Goal: Task Accomplishment & Management: Use online tool/utility

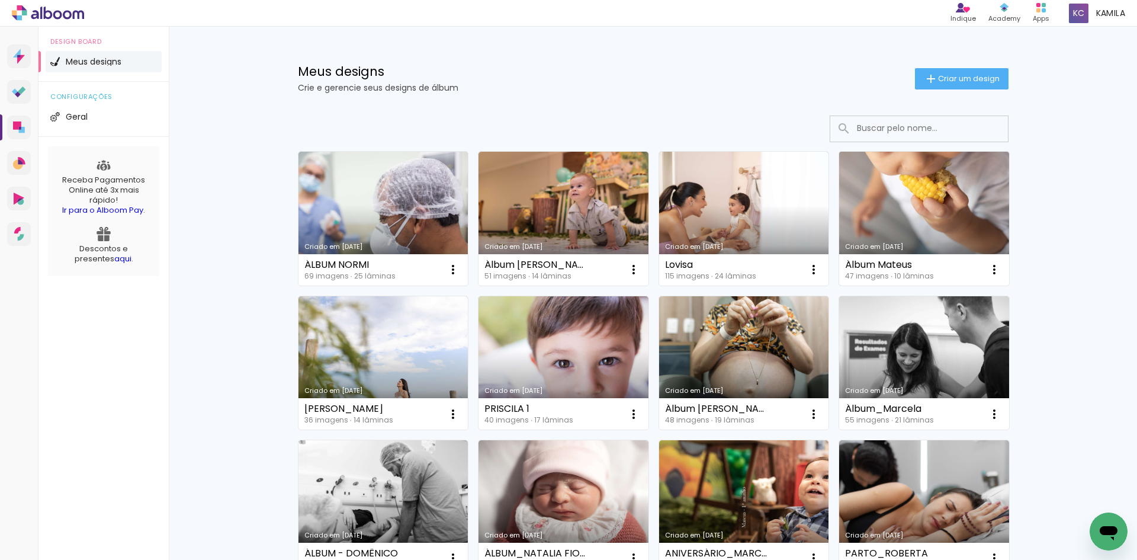
click at [894, 221] on link "Criado em [DATE]" at bounding box center [924, 219] width 170 height 134
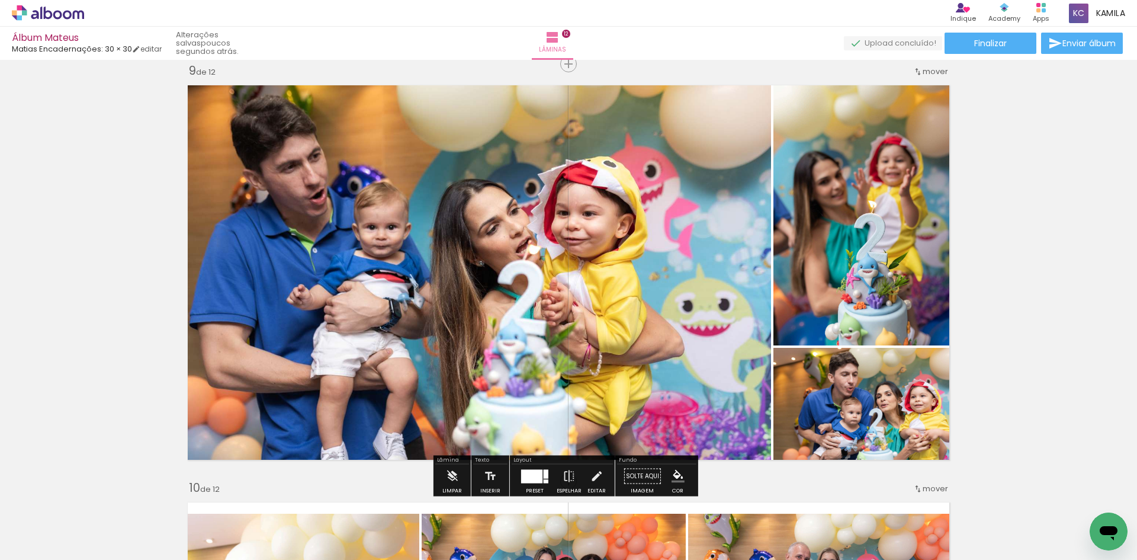
scroll to position [3764, 0]
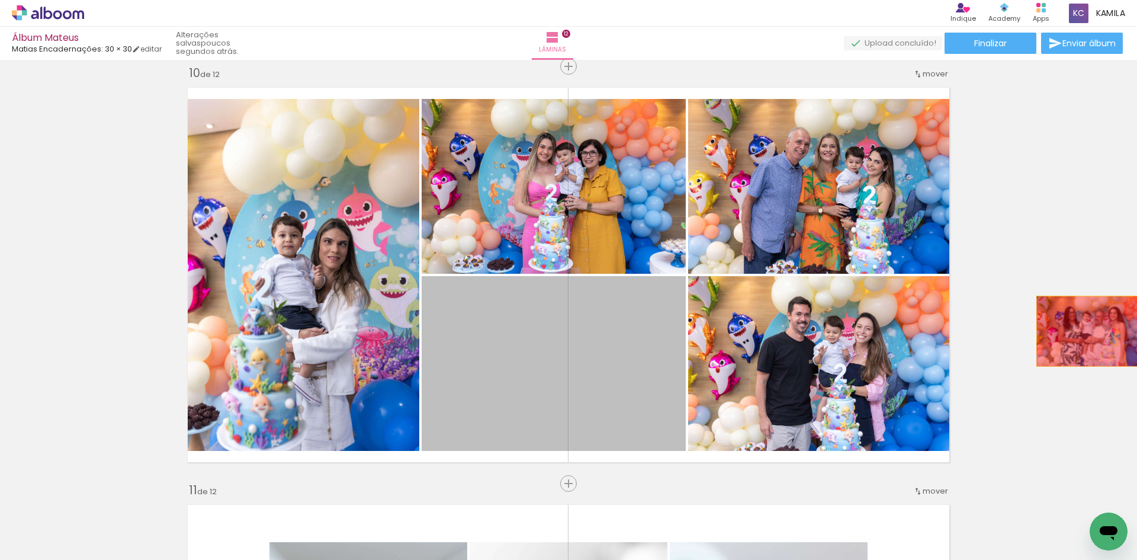
drag, startPoint x: 612, startPoint y: 364, endPoint x: 1069, endPoint y: 333, distance: 458.7
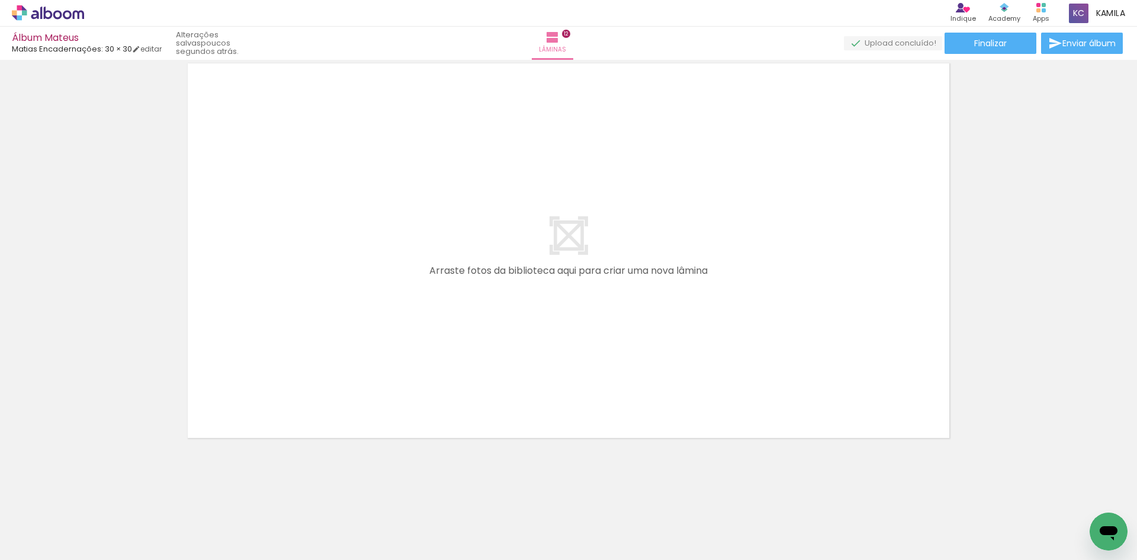
scroll to position [4625, 0]
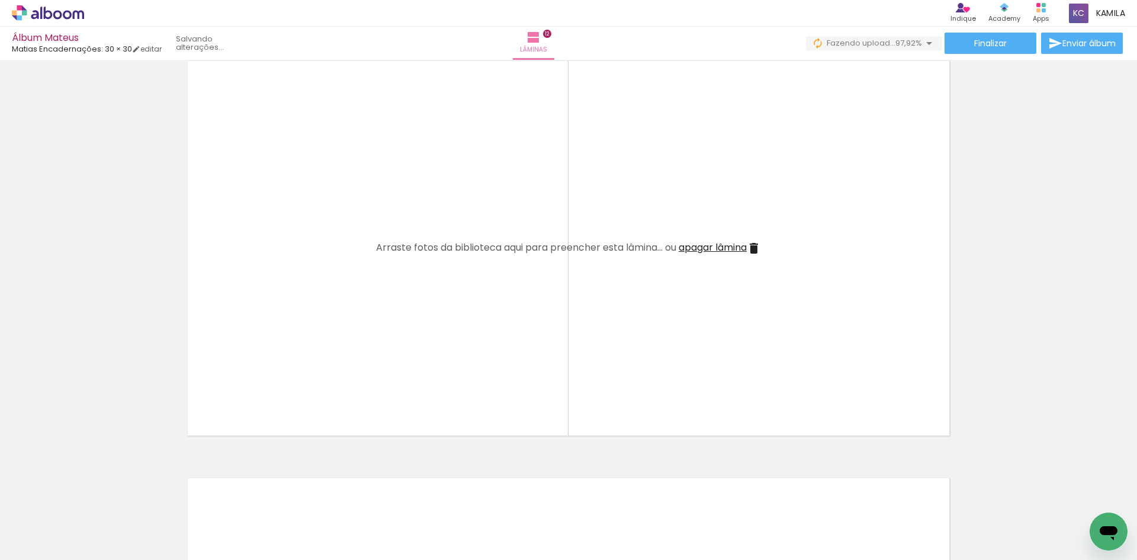
scroll to position [0, 2147]
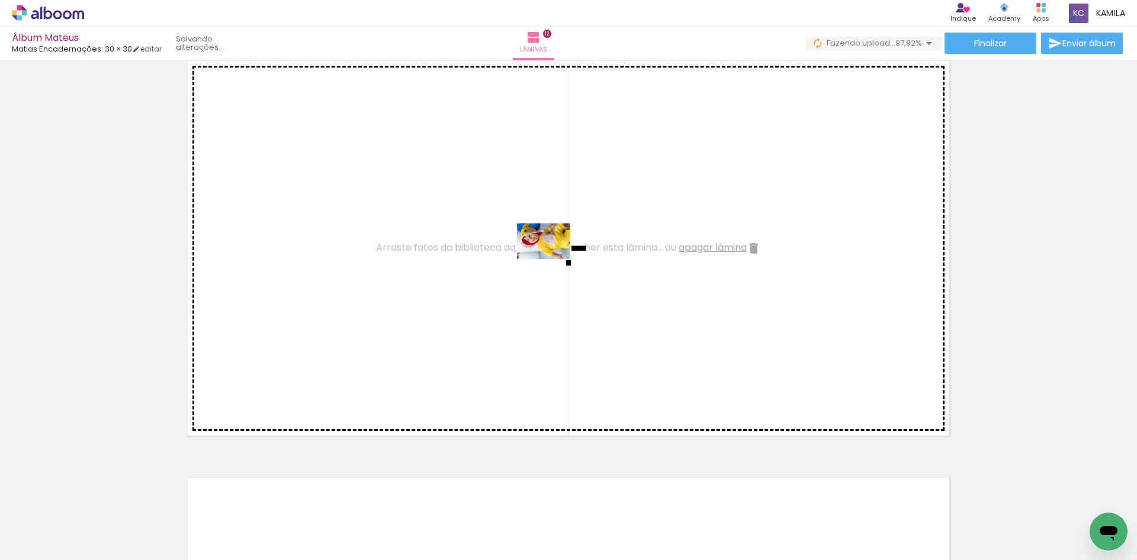
drag, startPoint x: 1089, startPoint y: 516, endPoint x: 552, endPoint y: 258, distance: 596.1
click at [552, 258] on quentale-workspace at bounding box center [568, 280] width 1137 height 560
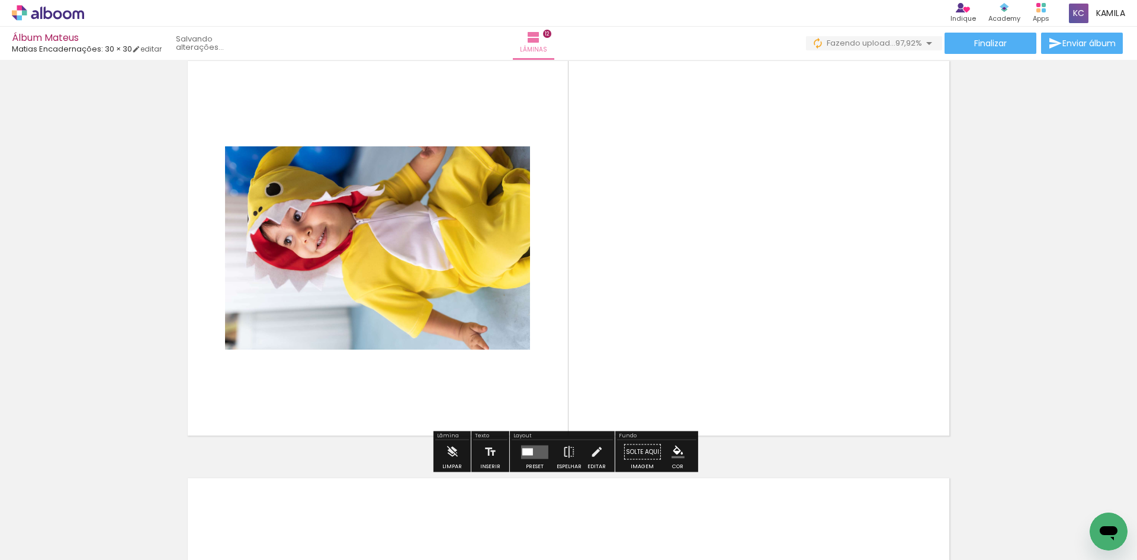
click at [533, 461] on div at bounding box center [535, 452] width 32 height 24
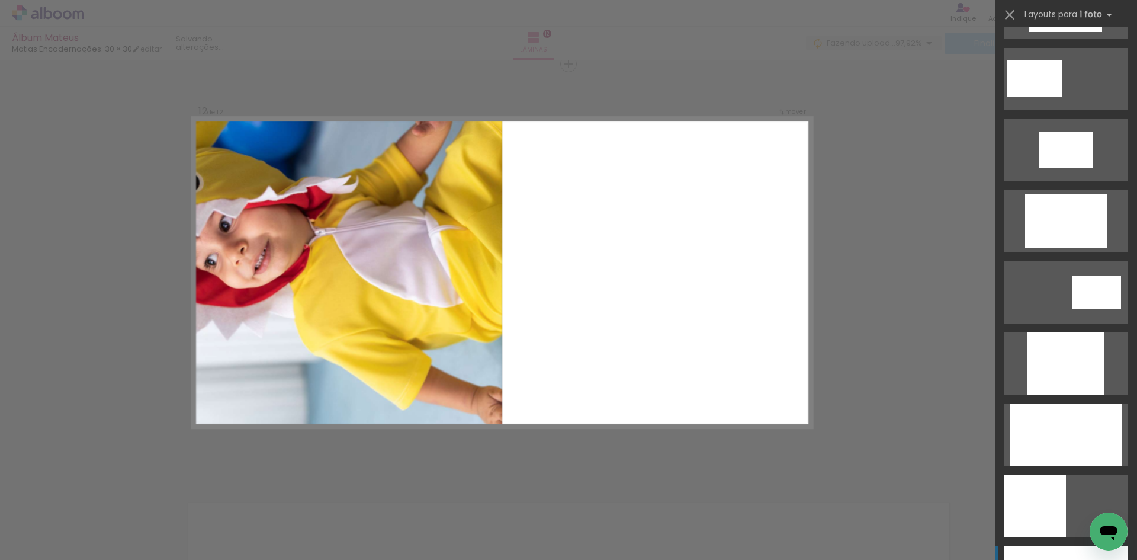
scroll to position [651, 0]
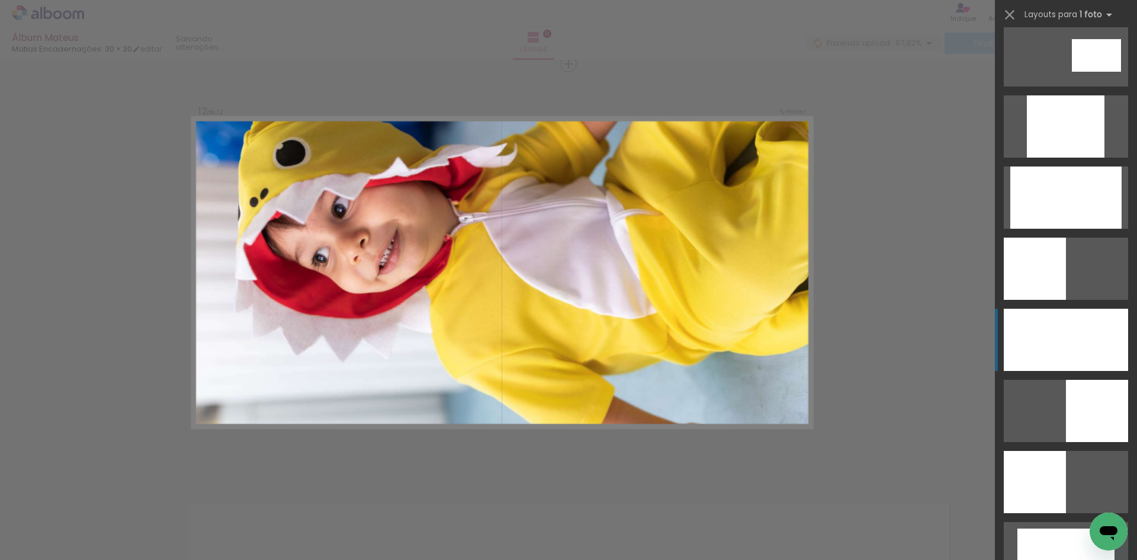
click at [1082, 345] on div at bounding box center [1066, 339] width 124 height 62
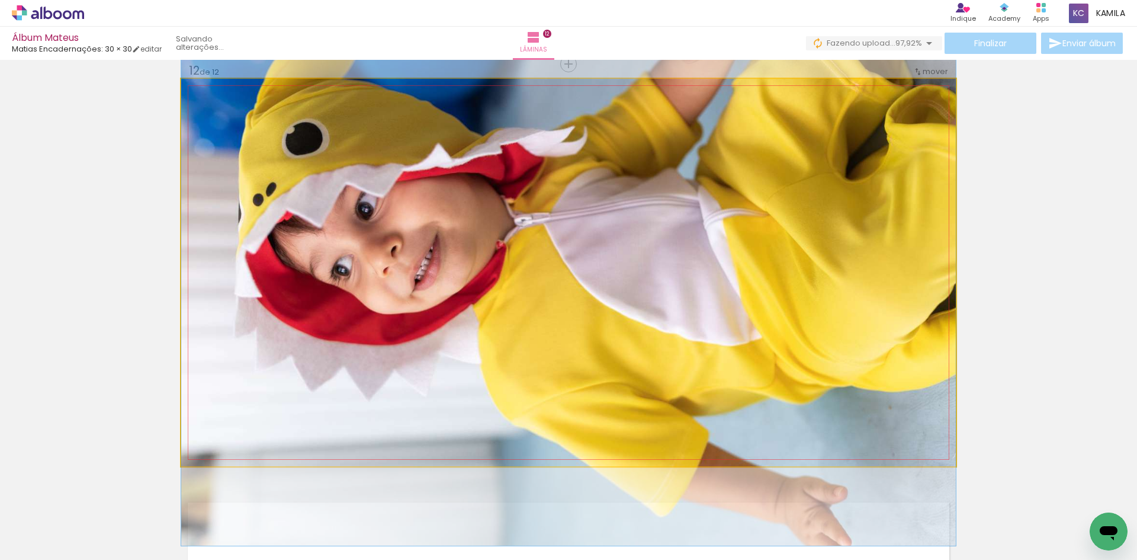
drag, startPoint x: 714, startPoint y: 228, endPoint x: 716, endPoint y: 243, distance: 15.5
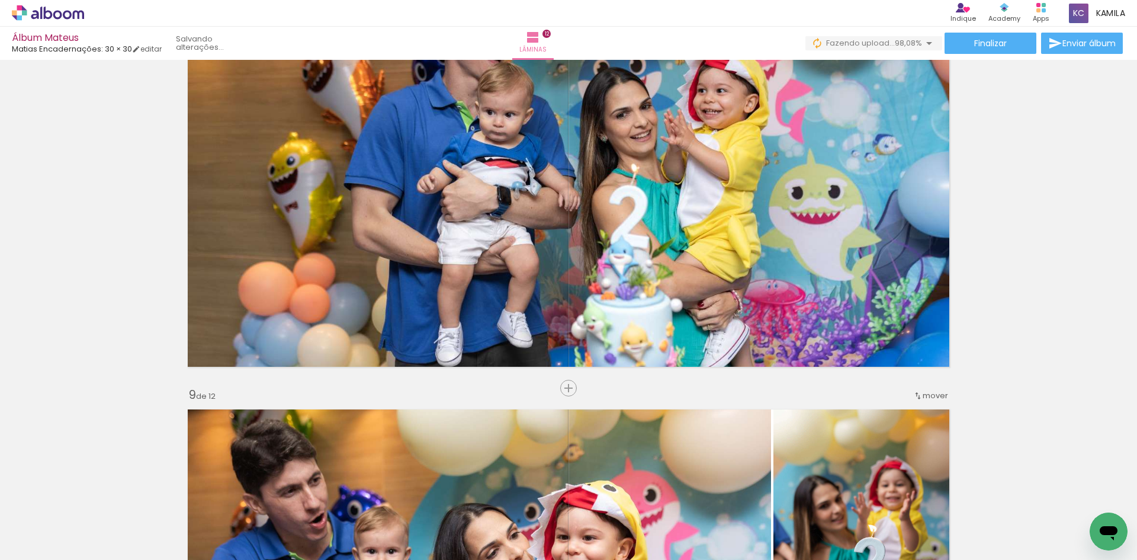
scroll to position [0, 2005]
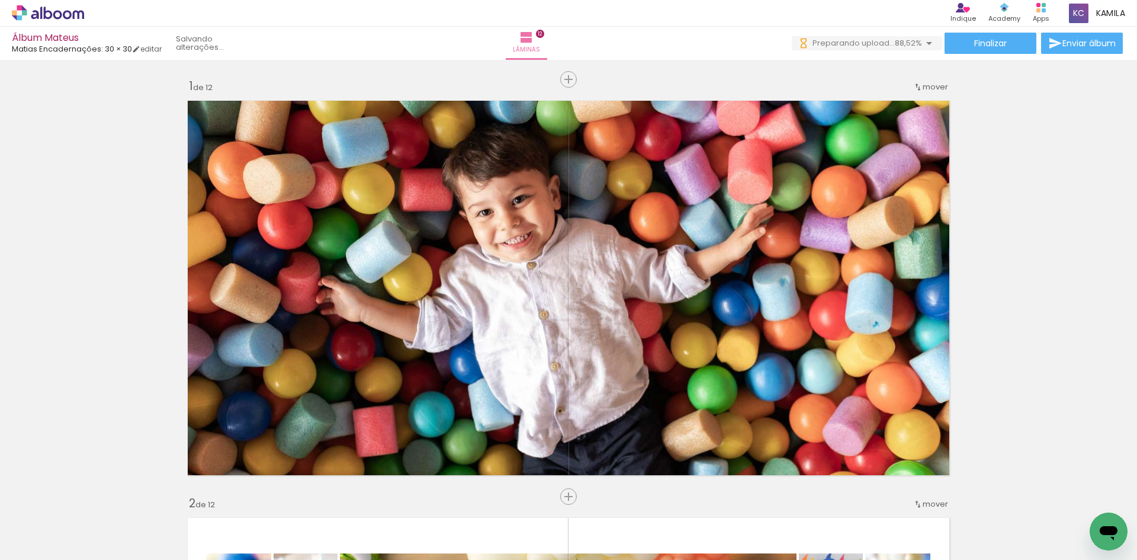
scroll to position [0, 2545]
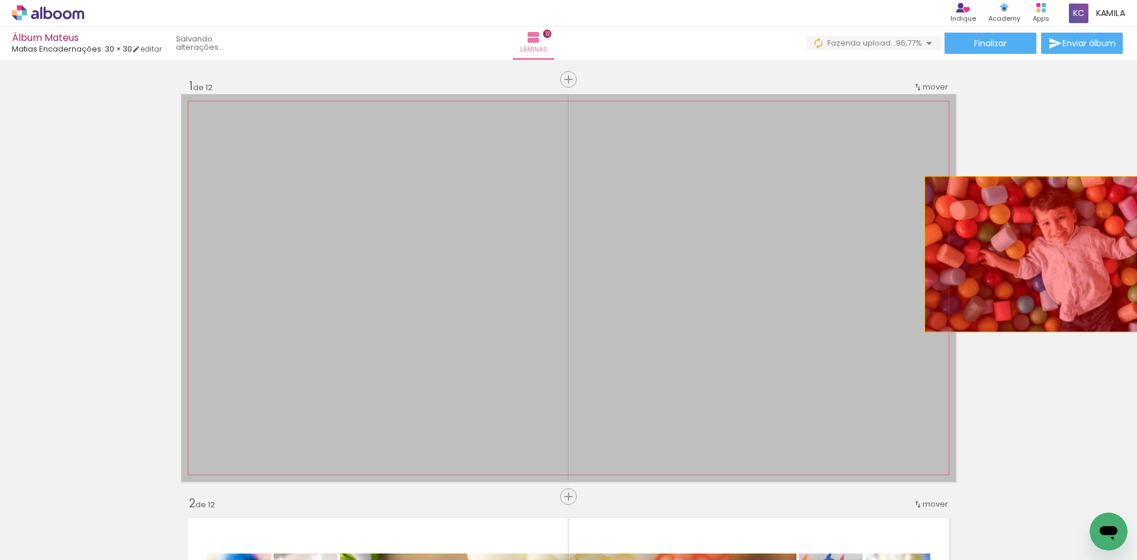
drag, startPoint x: 754, startPoint y: 258, endPoint x: 1075, endPoint y: 254, distance: 320.9
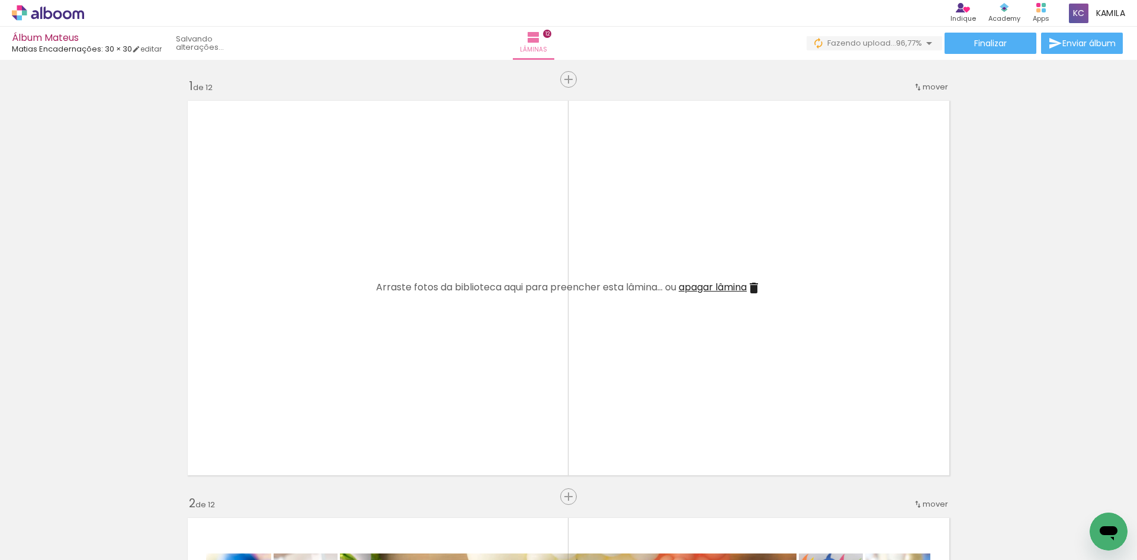
scroll to position [0, 3075]
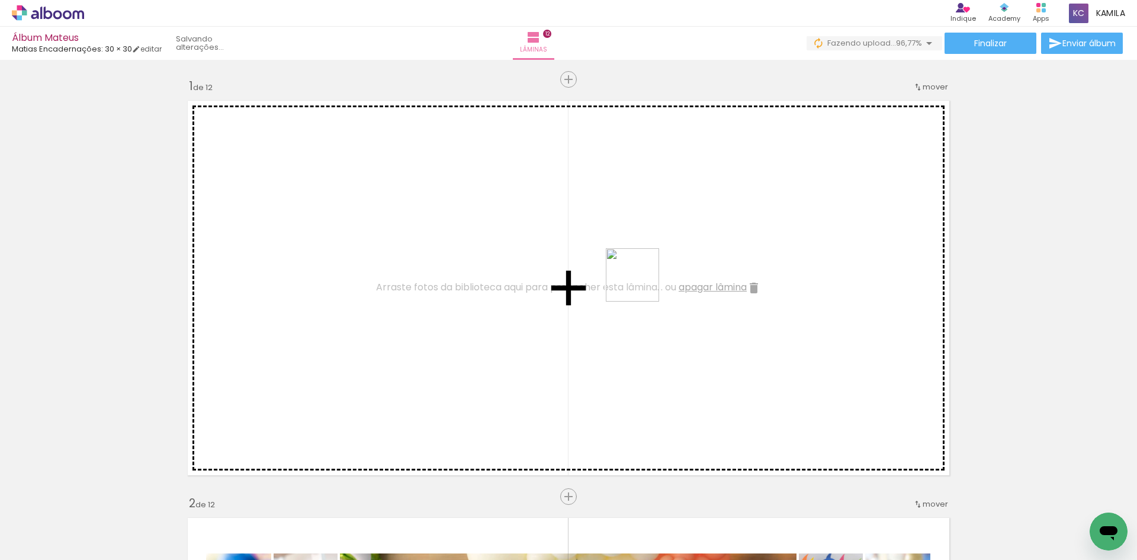
drag, startPoint x: 1092, startPoint y: 512, endPoint x: 505, endPoint y: 222, distance: 655.1
click at [505, 222] on quentale-workspace at bounding box center [568, 280] width 1137 height 560
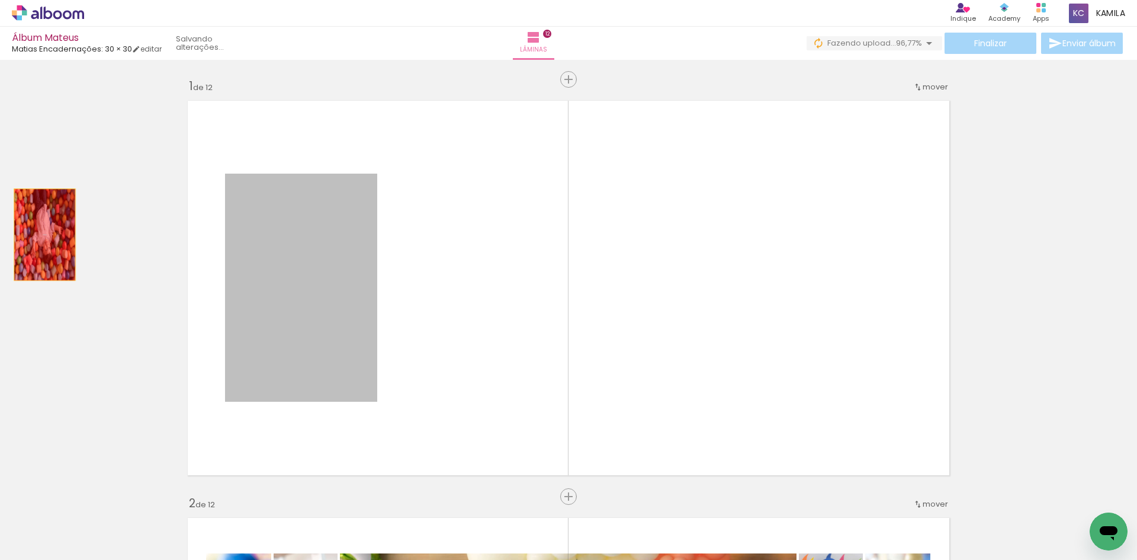
drag, startPoint x: 321, startPoint y: 292, endPoint x: 40, endPoint y: 234, distance: 286.6
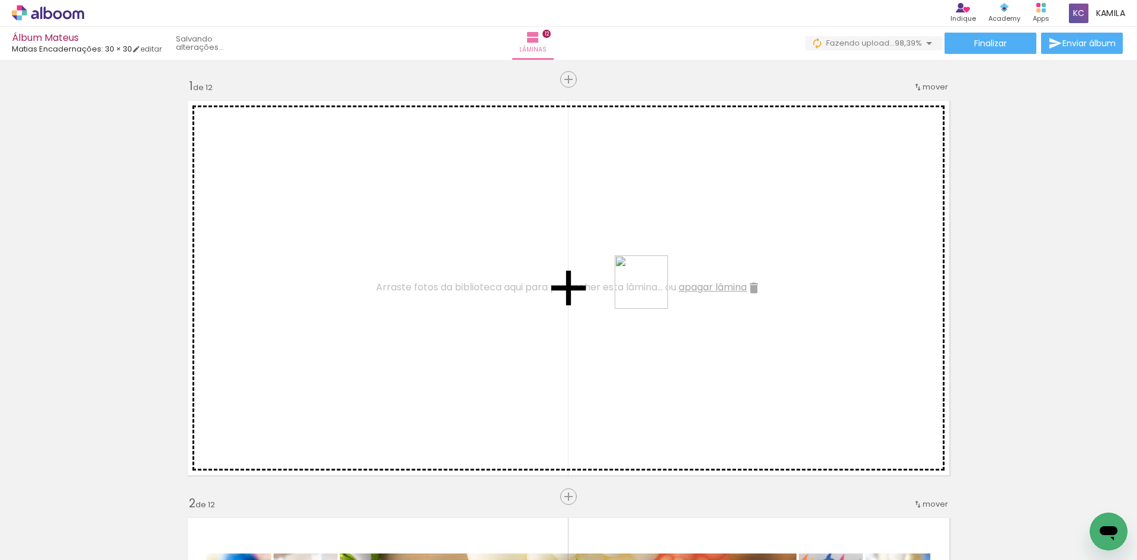
drag, startPoint x: 931, startPoint y: 427, endPoint x: 620, endPoint y: 278, distance: 344.3
click at [620, 278] on quentale-workspace at bounding box center [568, 280] width 1137 height 560
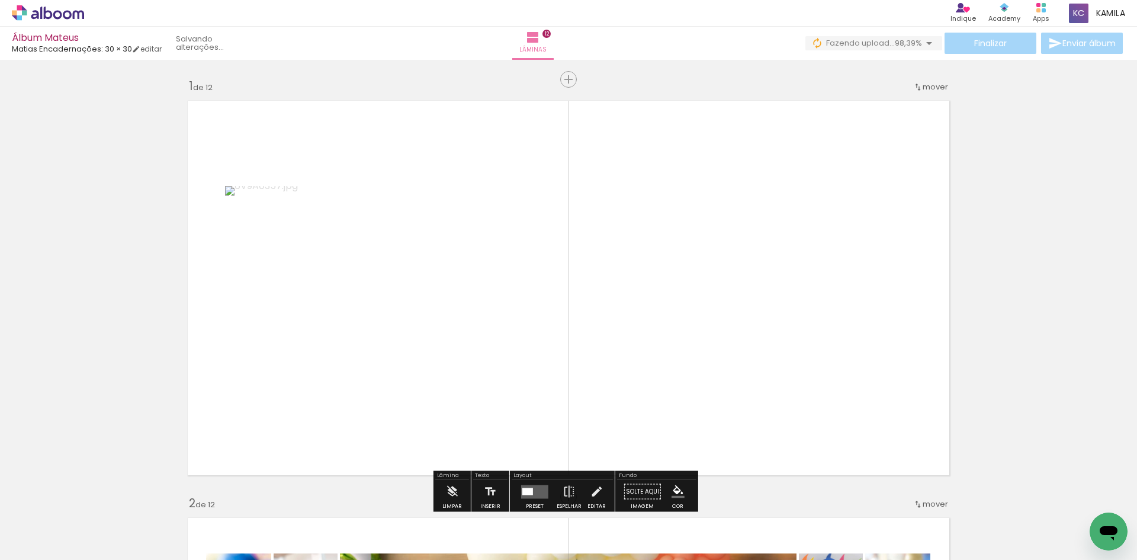
scroll to position [296, 0]
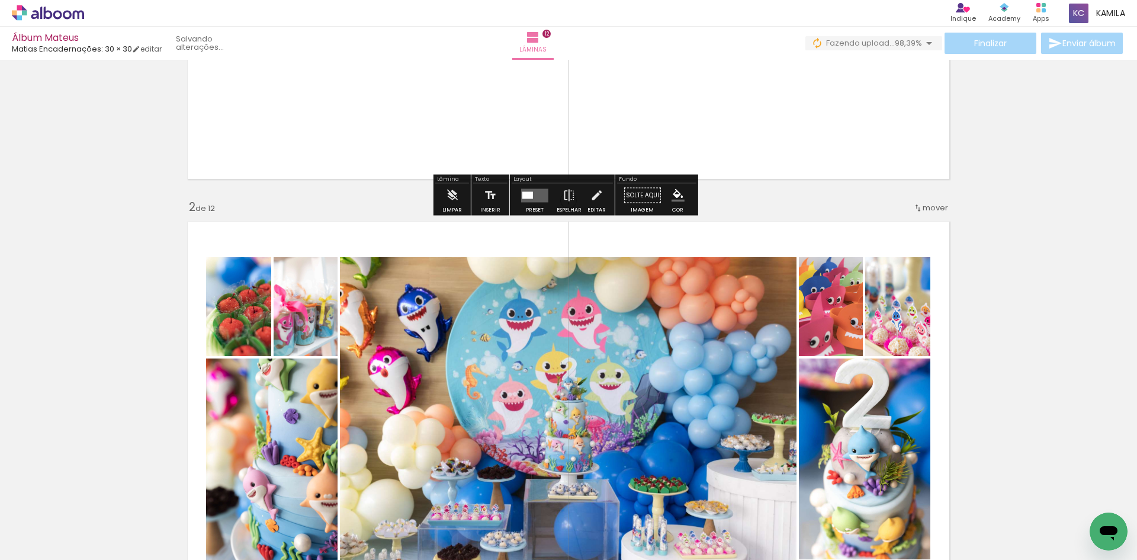
click at [536, 199] on quentale-layouter at bounding box center [534, 195] width 27 height 14
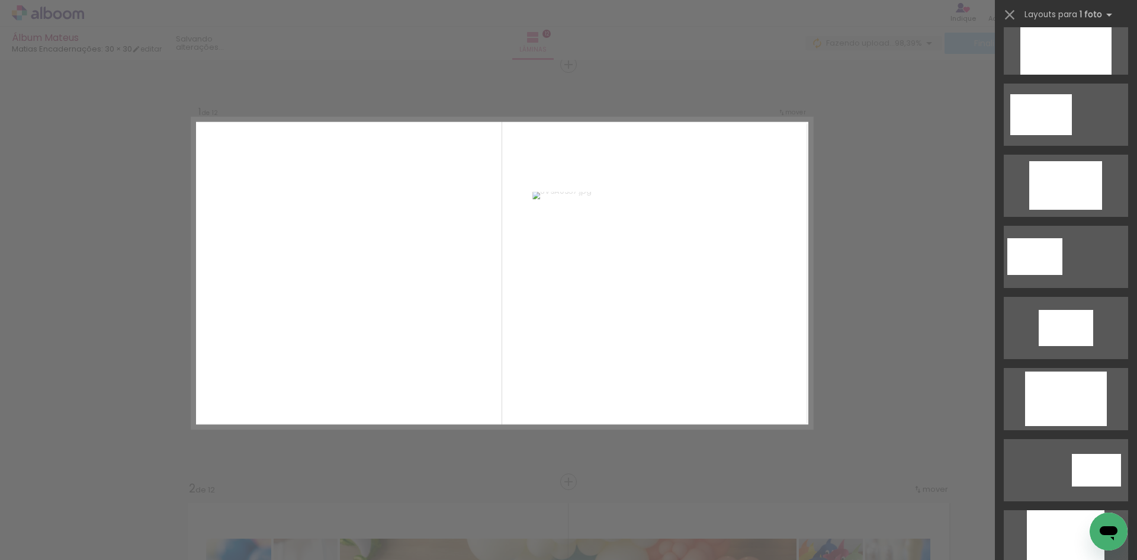
scroll to position [533, 0]
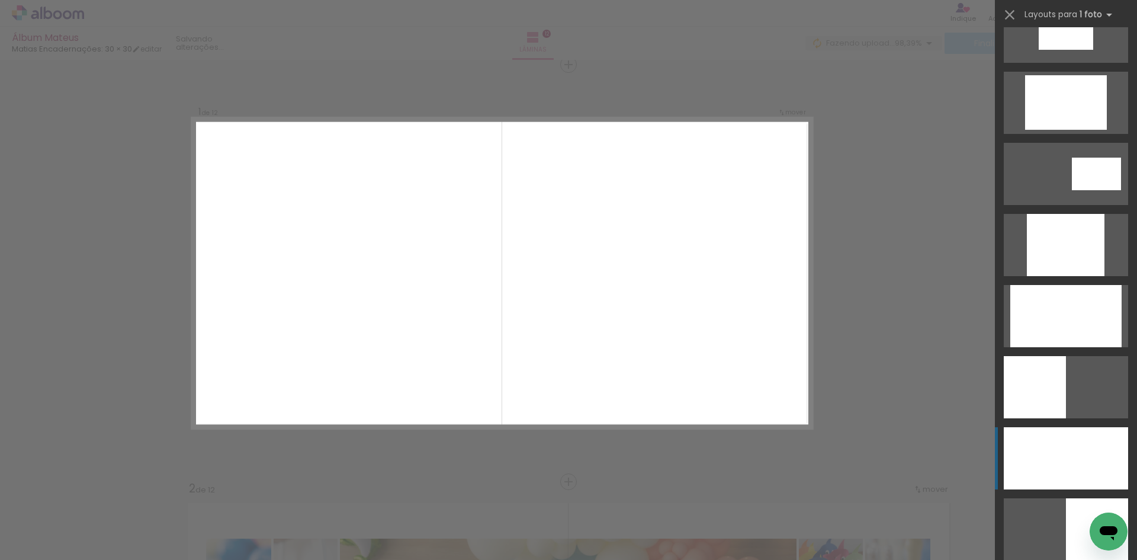
click at [1085, 468] on div at bounding box center [1066, 458] width 124 height 62
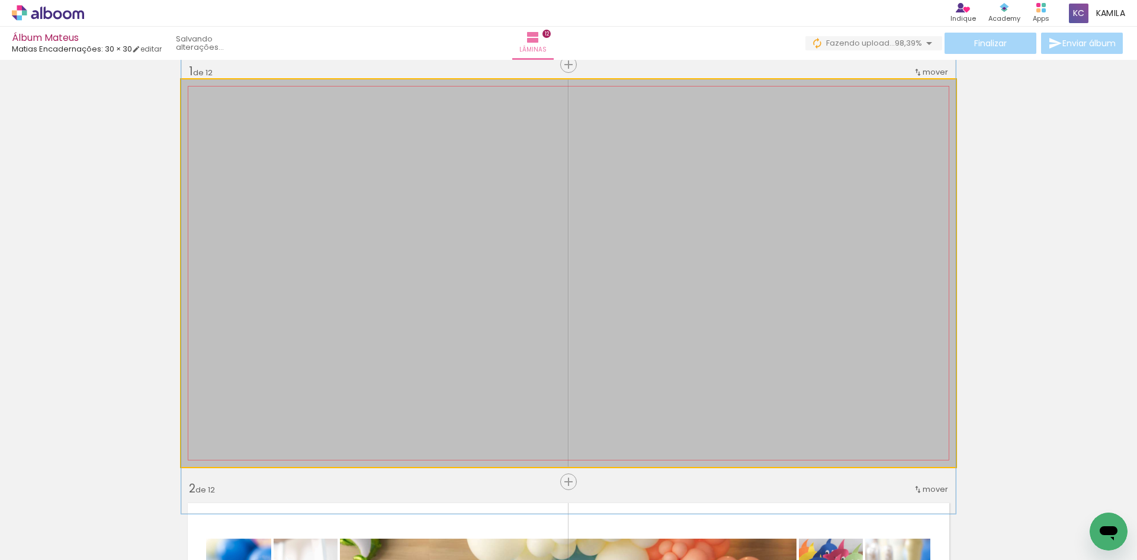
drag, startPoint x: 659, startPoint y: 340, endPoint x: 664, endPoint y: 322, distance: 18.4
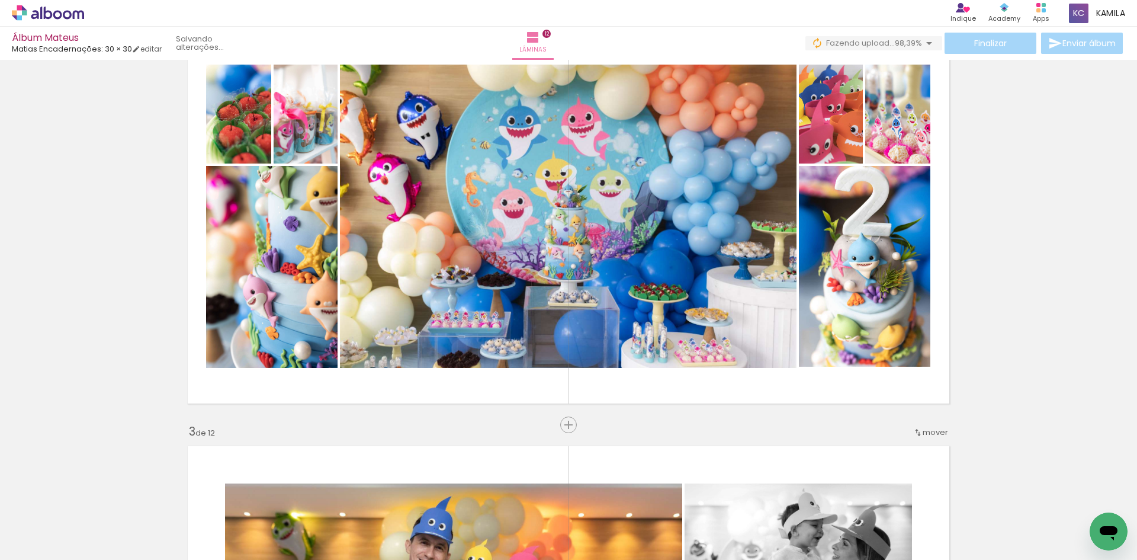
scroll to position [429, 0]
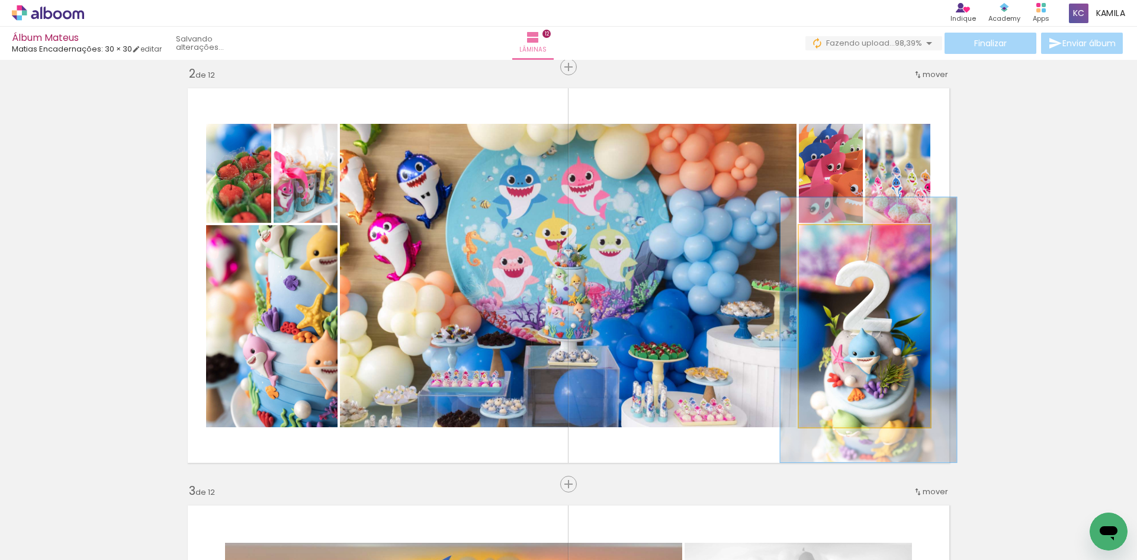
drag, startPoint x: 881, startPoint y: 336, endPoint x: 882, endPoint y: 320, distance: 15.4
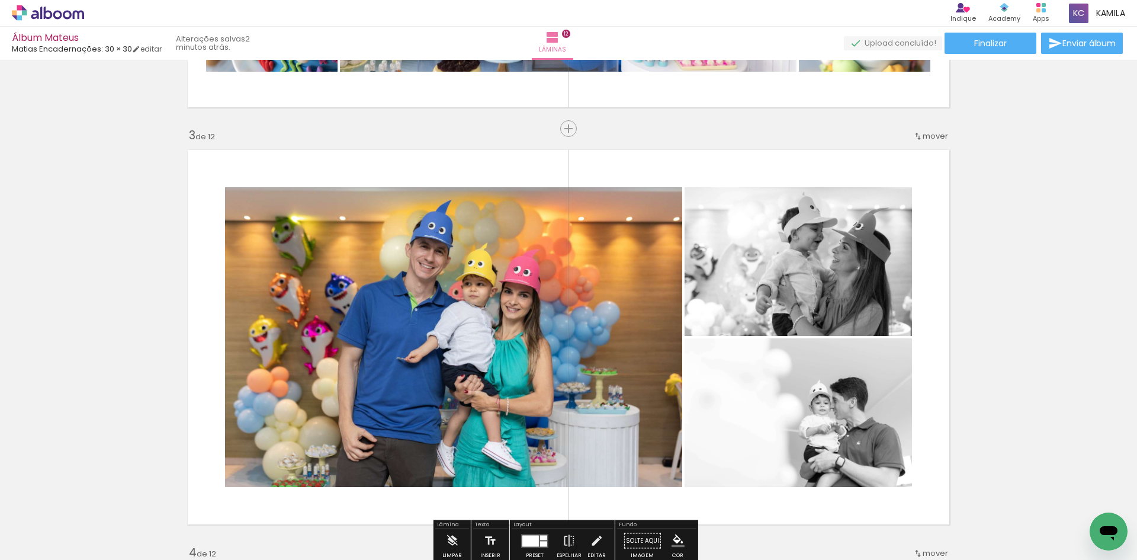
scroll to position [903, 0]
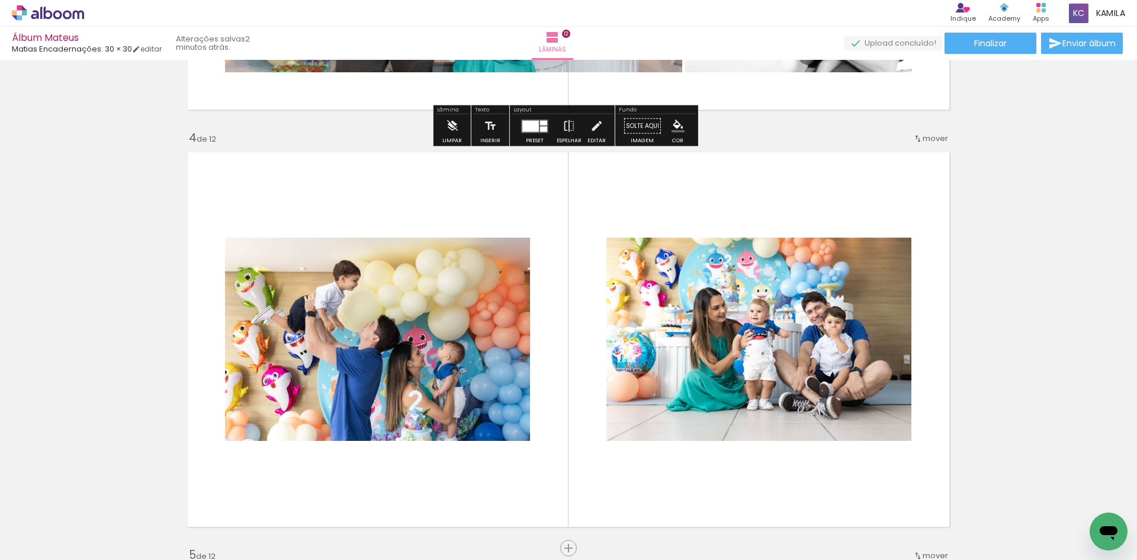
scroll to position [1317, 0]
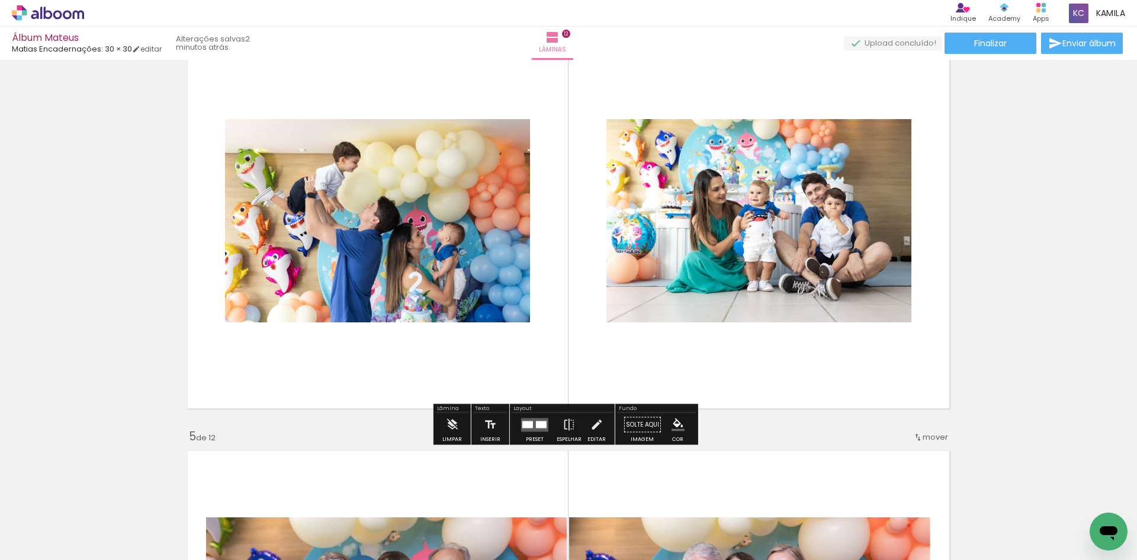
click at [532, 429] on quentale-layouter at bounding box center [534, 424] width 27 height 14
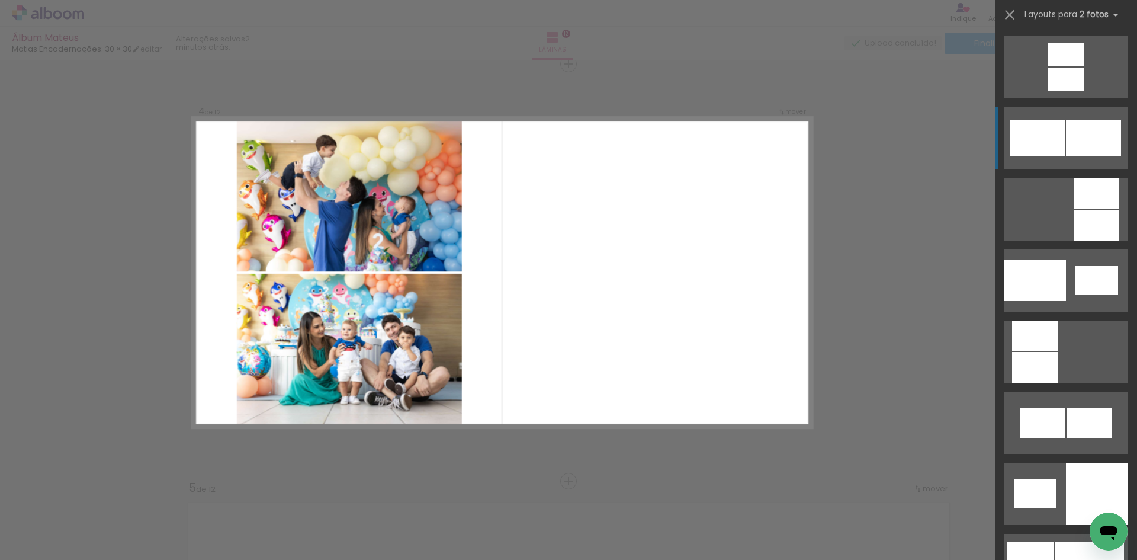
scroll to position [1255, 0]
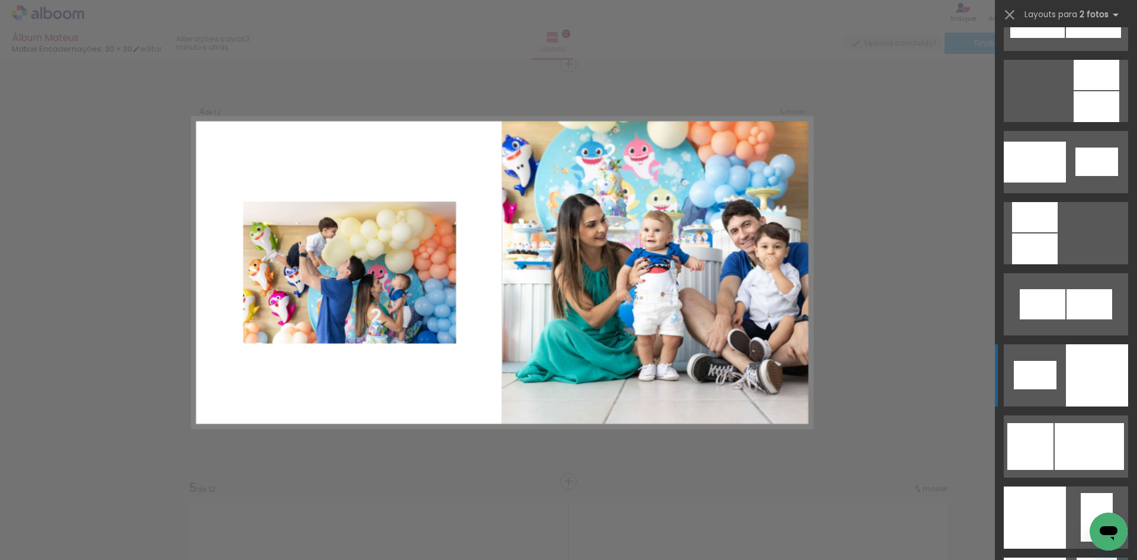
click at [1083, 350] on div at bounding box center [1097, 375] width 62 height 62
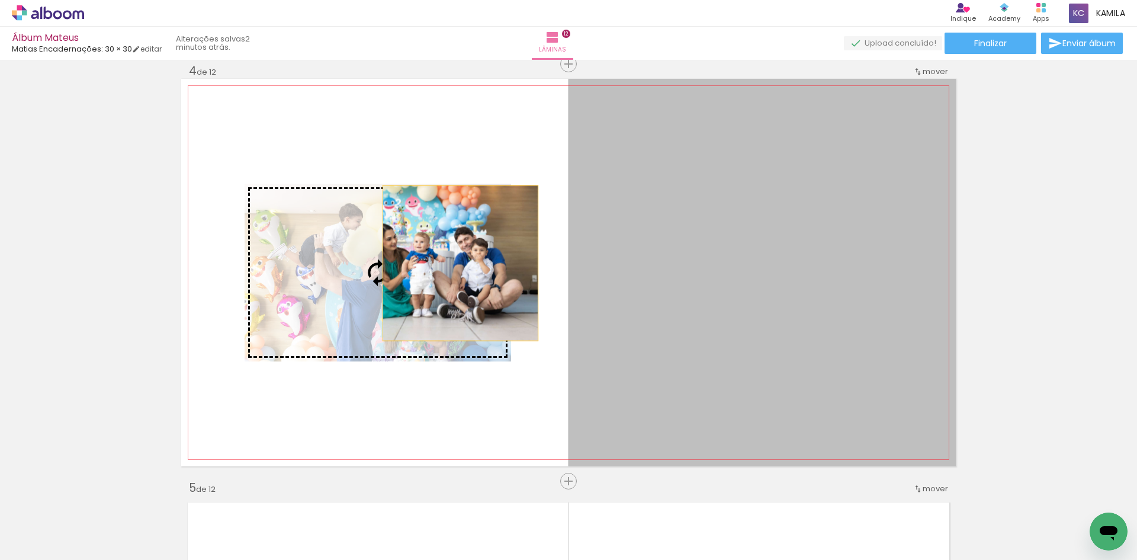
drag, startPoint x: 792, startPoint y: 263, endPoint x: 381, endPoint y: 261, distance: 411.5
click at [0, 0] on slot at bounding box center [0, 0] width 0 height 0
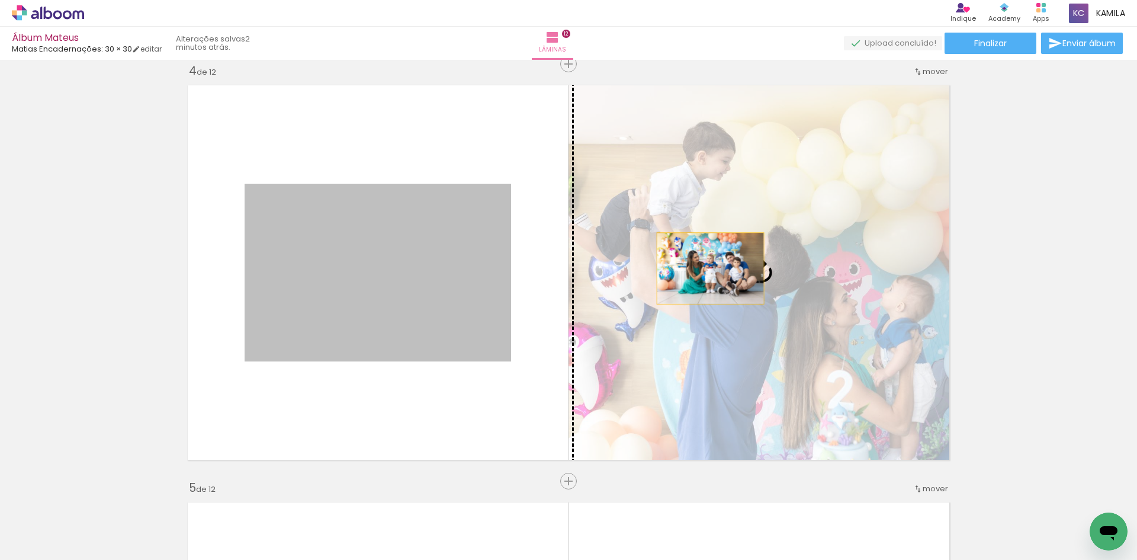
drag, startPoint x: 391, startPoint y: 269, endPoint x: 706, endPoint y: 268, distance: 315.0
click at [0, 0] on slot at bounding box center [0, 0] width 0 height 0
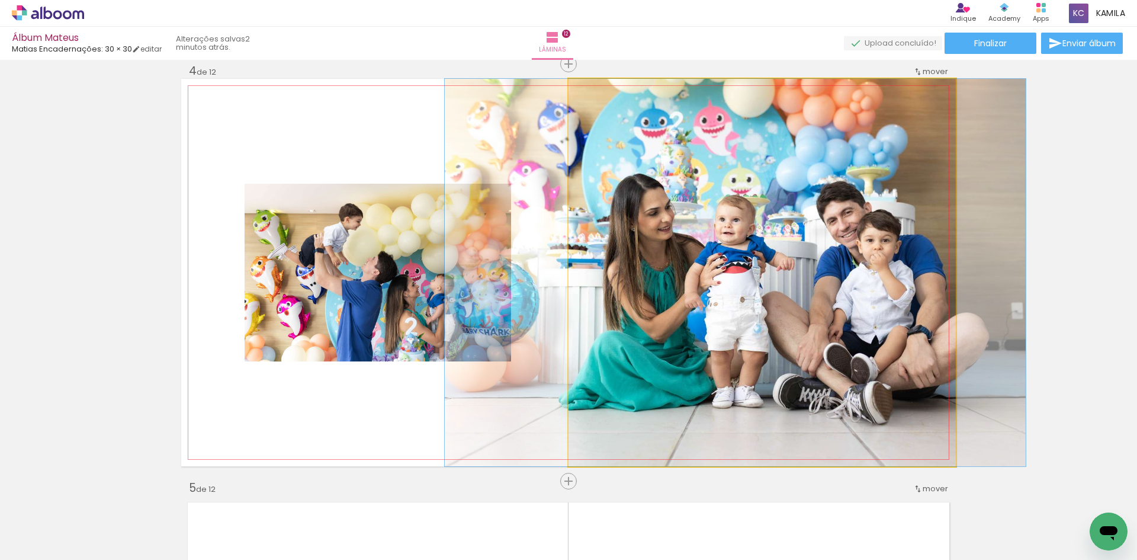
drag, startPoint x: 829, startPoint y: 293, endPoint x: 803, endPoint y: 294, distance: 26.7
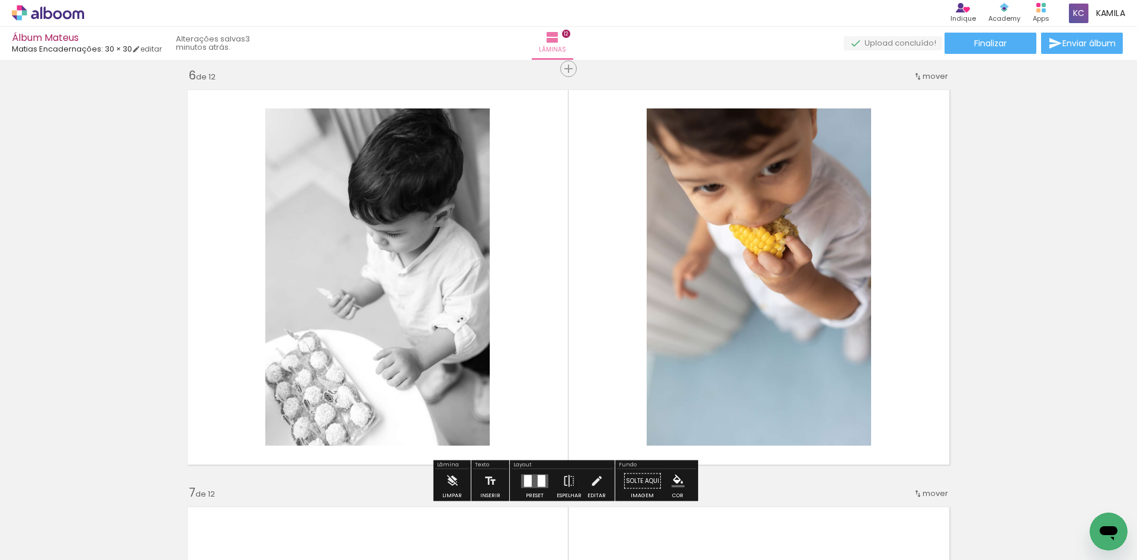
scroll to position [2154, 0]
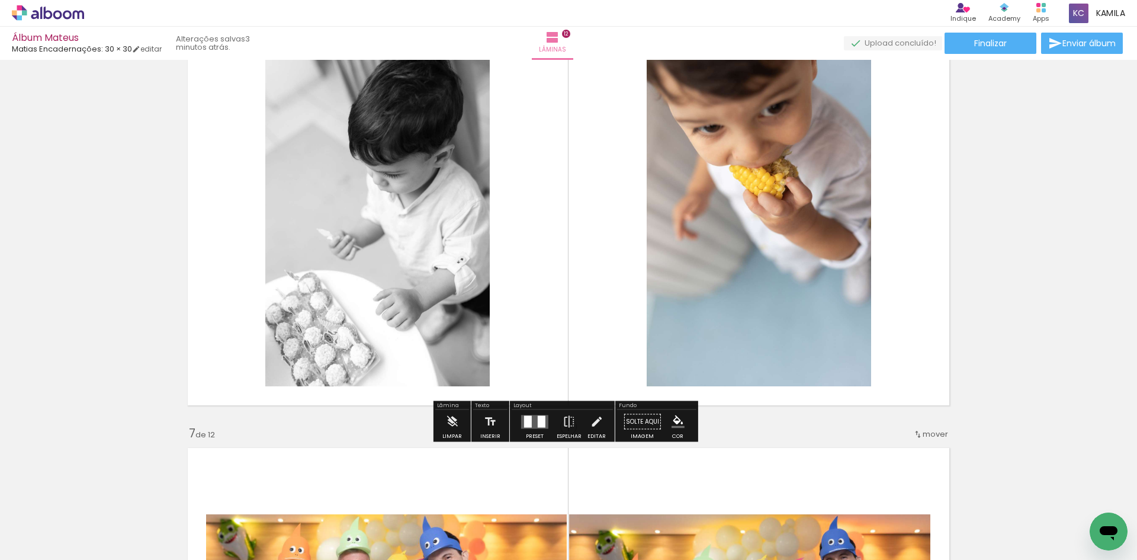
click at [527, 434] on div "Preset" at bounding box center [535, 435] width 18 height 5
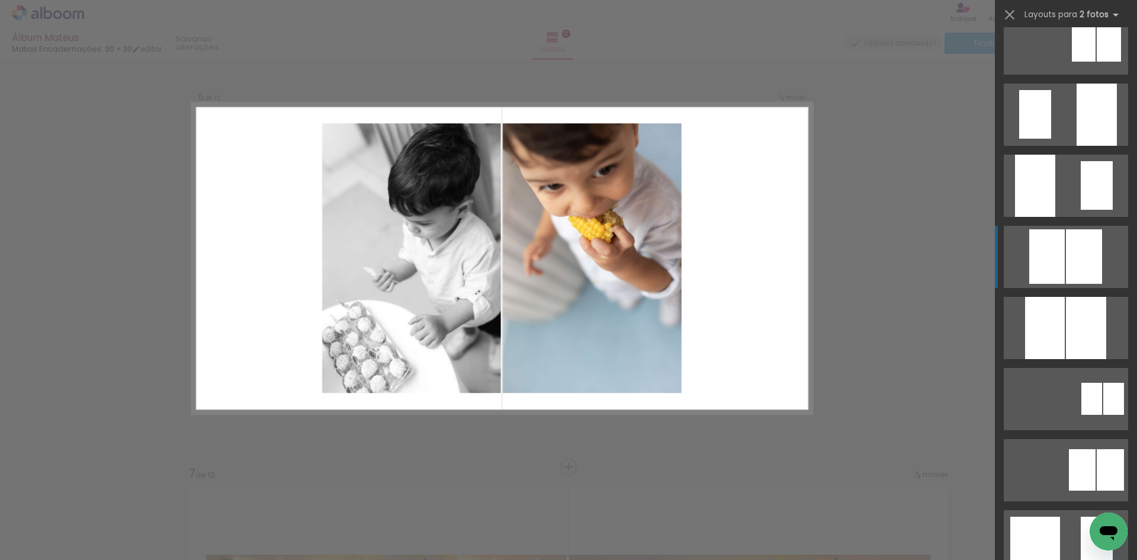
scroll to position [2099, 0]
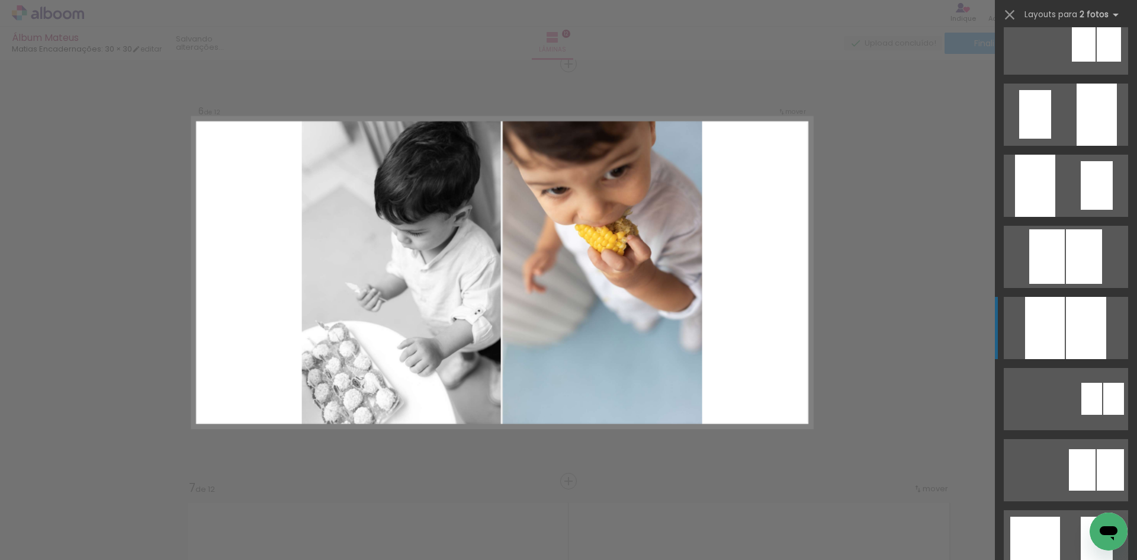
click at [1083, 340] on div at bounding box center [1086, 328] width 40 height 62
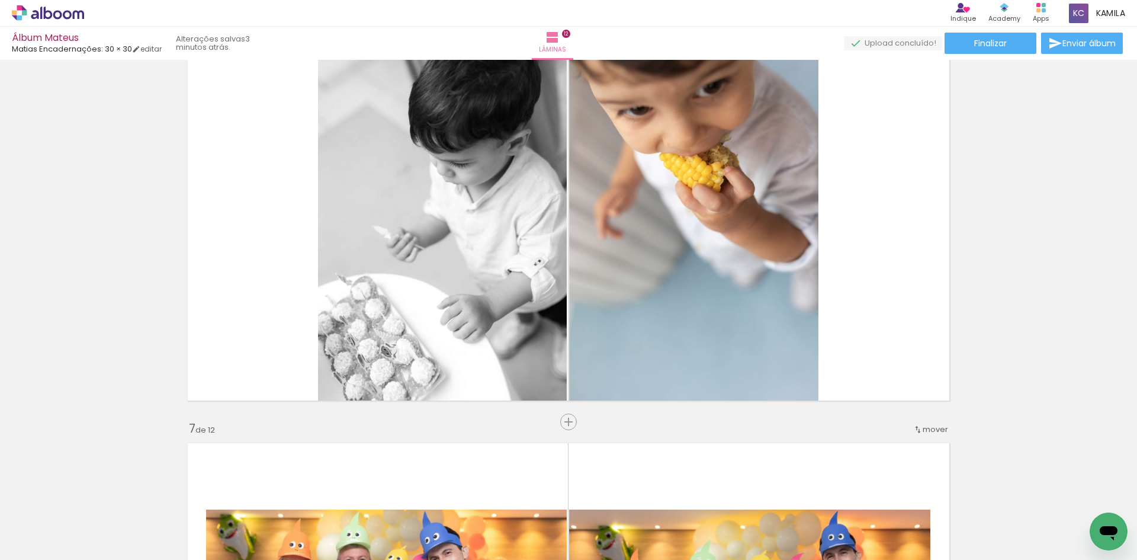
scroll to position [1744, 0]
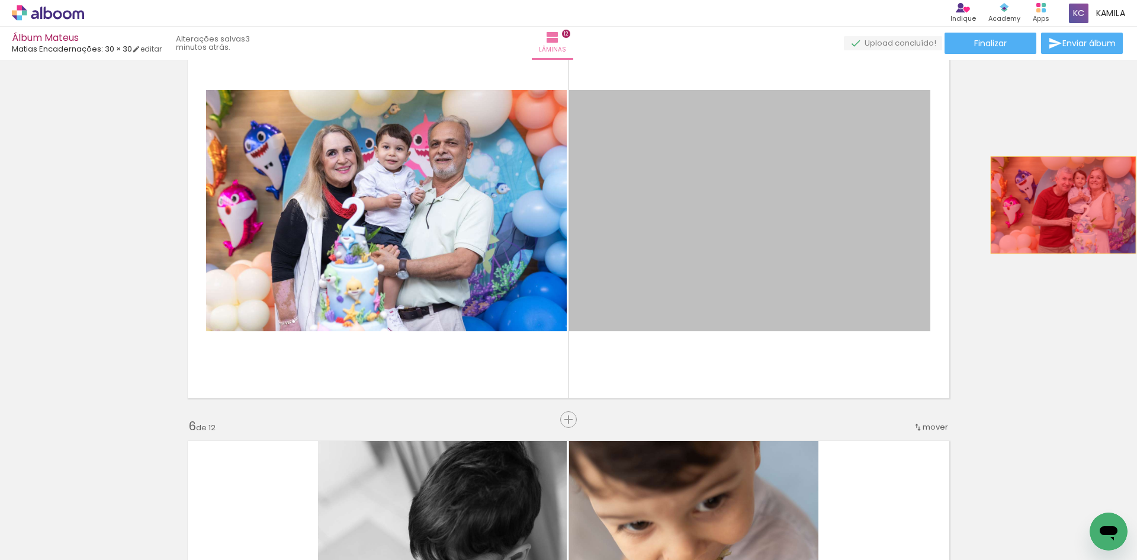
drag, startPoint x: 761, startPoint y: 206, endPoint x: 775, endPoint y: 201, distance: 14.4
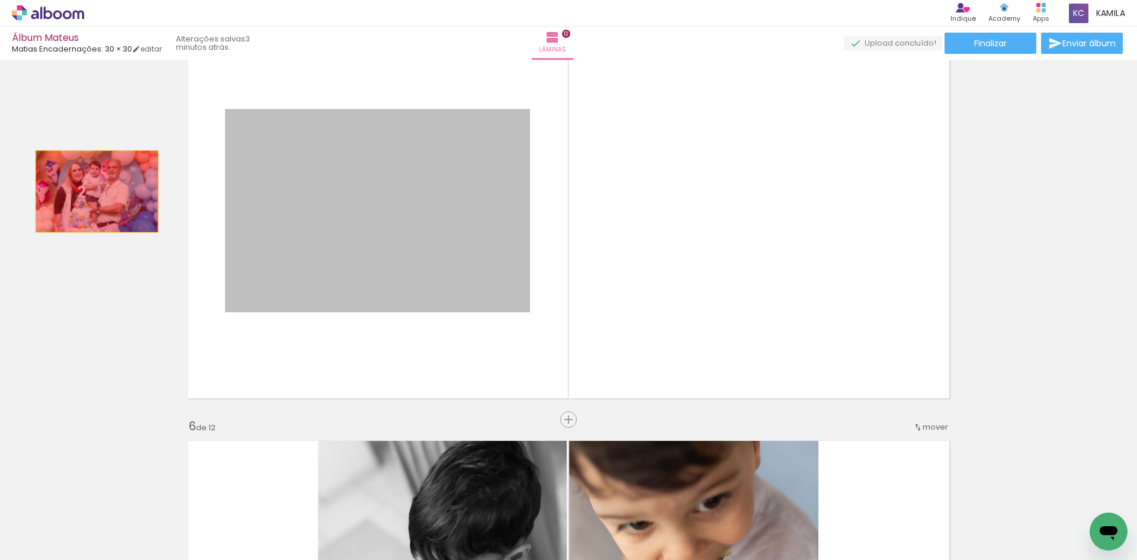
drag, startPoint x: 411, startPoint y: 207, endPoint x: 92, endPoint y: 191, distance: 319.5
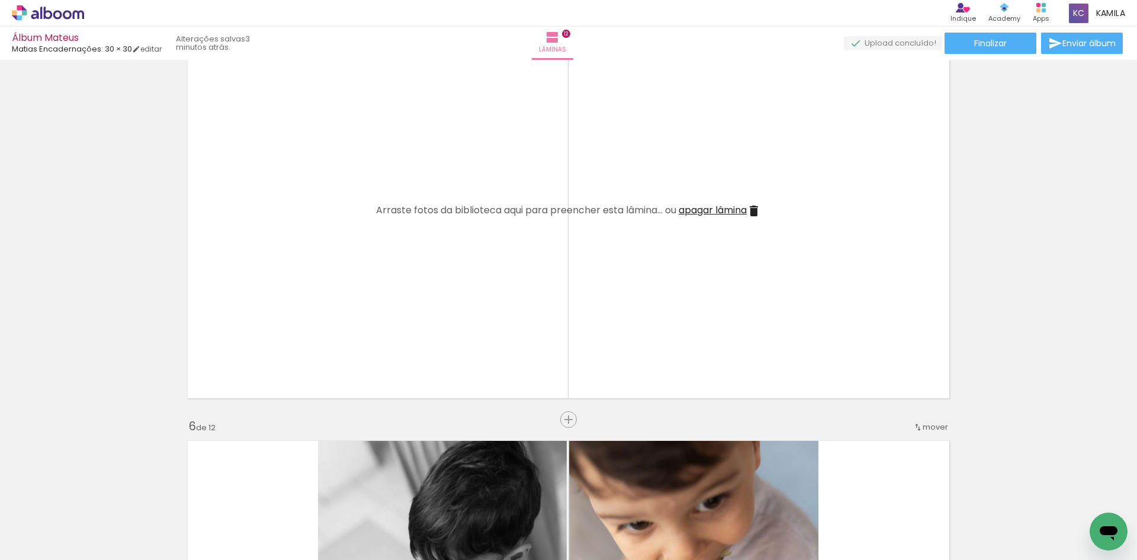
drag, startPoint x: 711, startPoint y: 208, endPoint x: 869, endPoint y: 220, distance: 158.5
click at [711, 208] on span "apagar lâmina" at bounding box center [713, 210] width 68 height 14
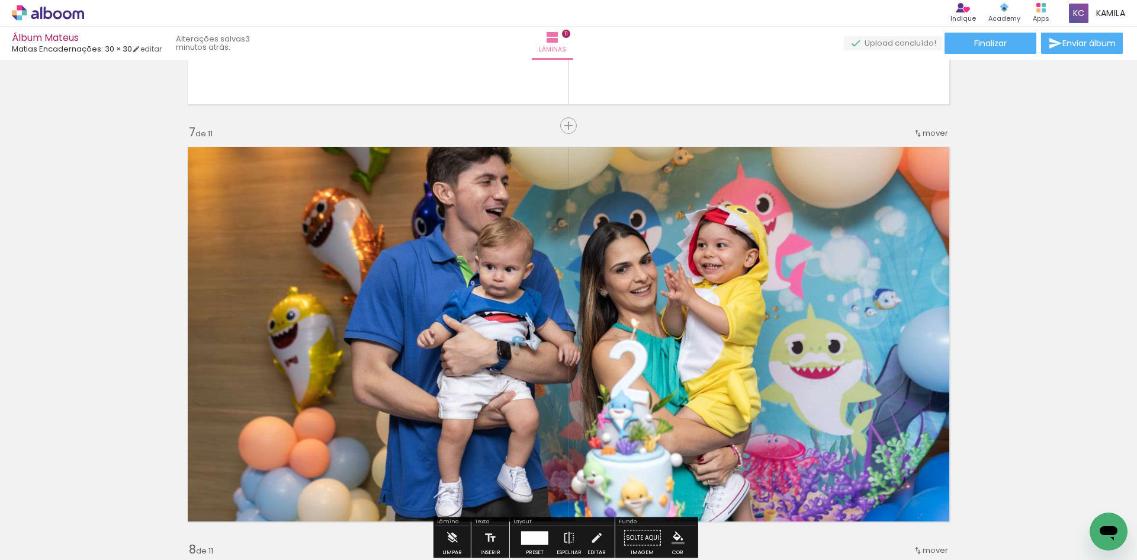
scroll to position [2632, 0]
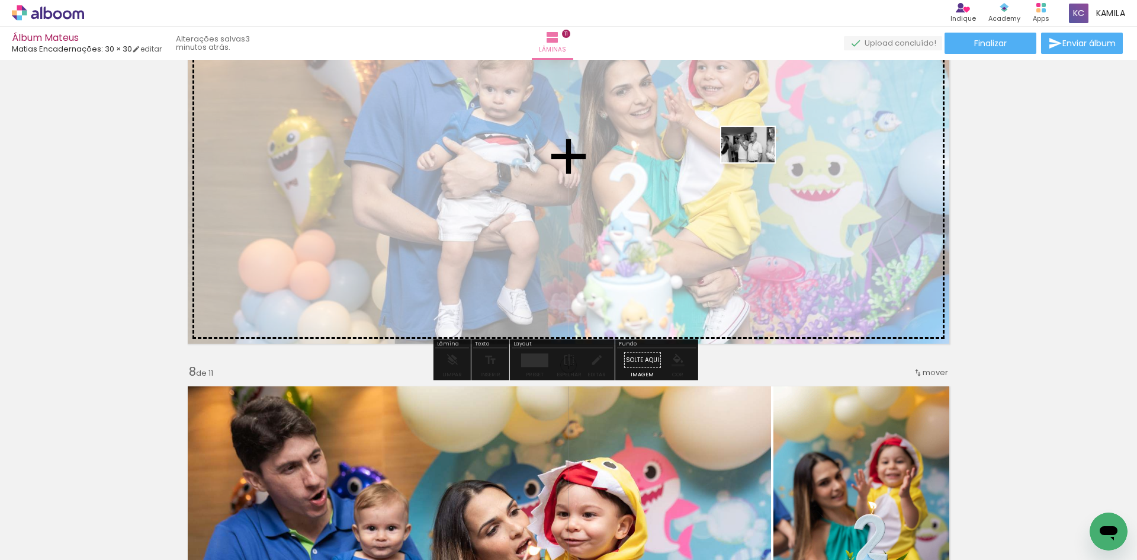
drag, startPoint x: 764, startPoint y: 526, endPoint x: 757, endPoint y: 162, distance: 364.2
click at [757, 162] on quentale-workspace at bounding box center [568, 280] width 1137 height 560
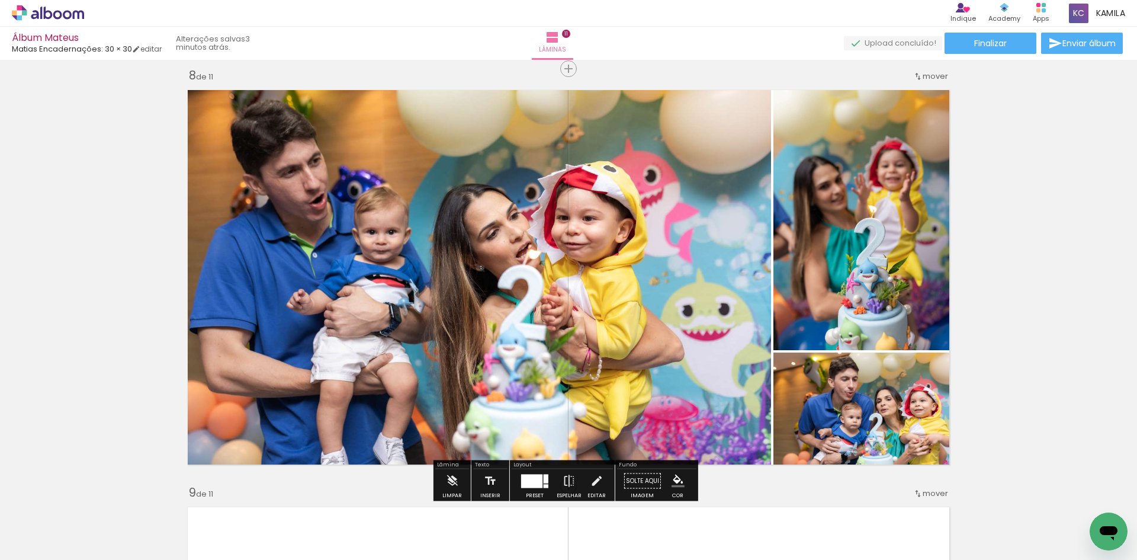
scroll to position [3343, 0]
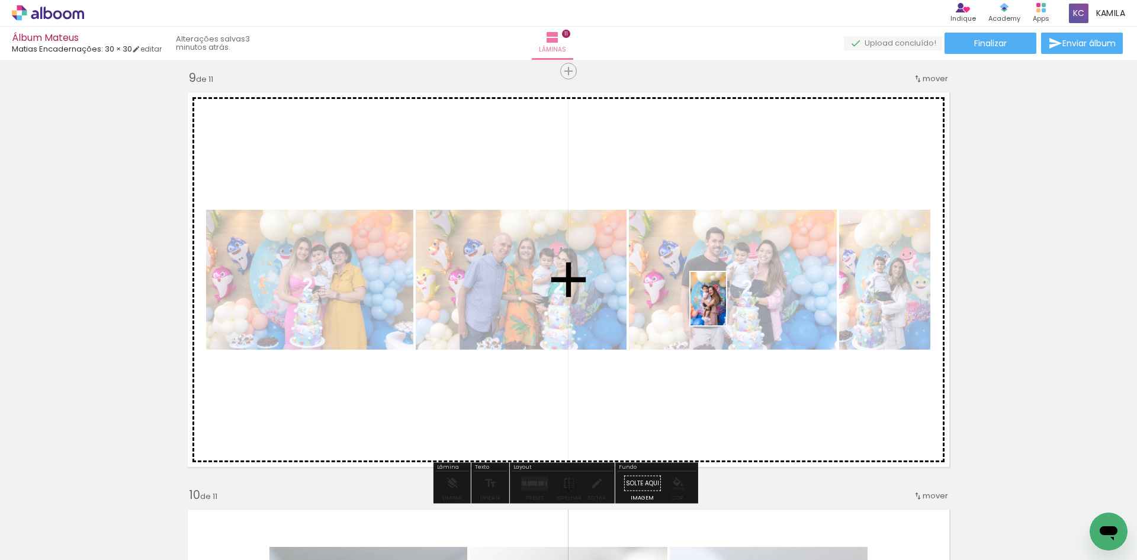
drag, startPoint x: 702, startPoint y: 525, endPoint x: 726, endPoint y: 307, distance: 219.2
click at [726, 307] on quentale-workspace at bounding box center [568, 280] width 1137 height 560
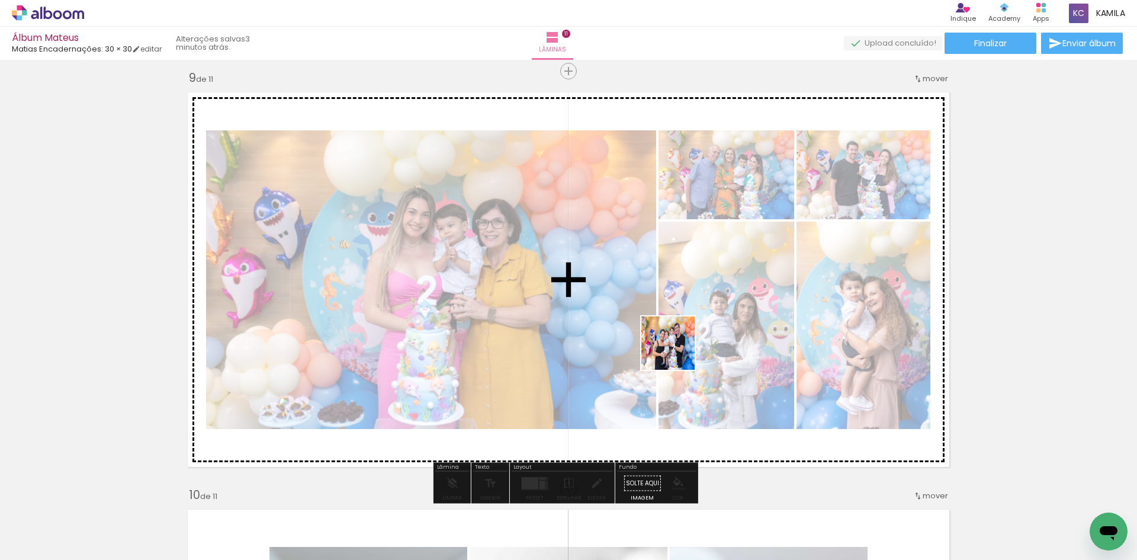
drag, startPoint x: 622, startPoint y: 523, endPoint x: 690, endPoint y: 271, distance: 261.3
click at [690, 271] on quentale-workspace at bounding box center [568, 280] width 1137 height 560
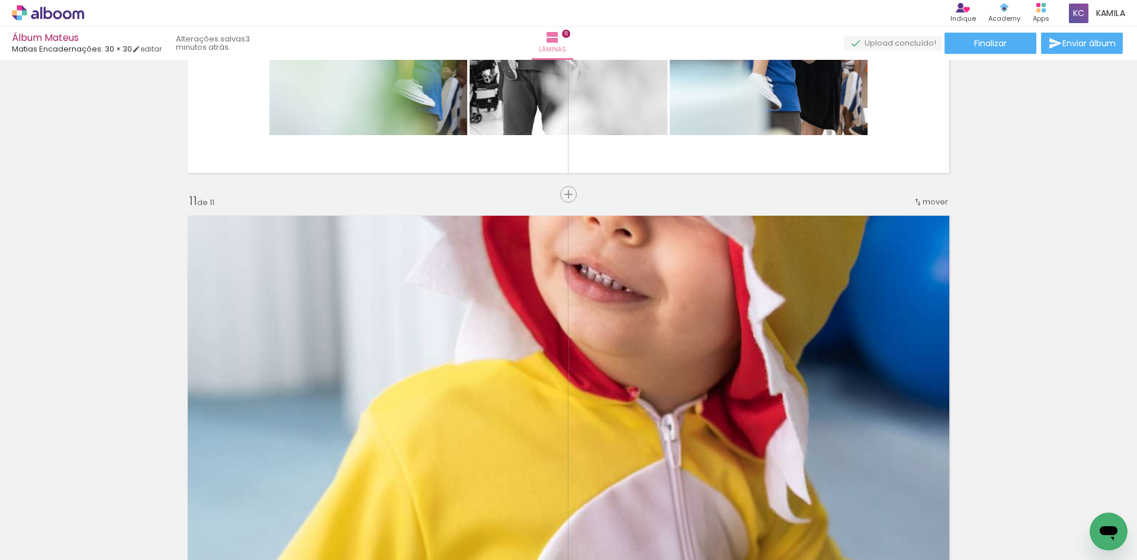
scroll to position [4290, 0]
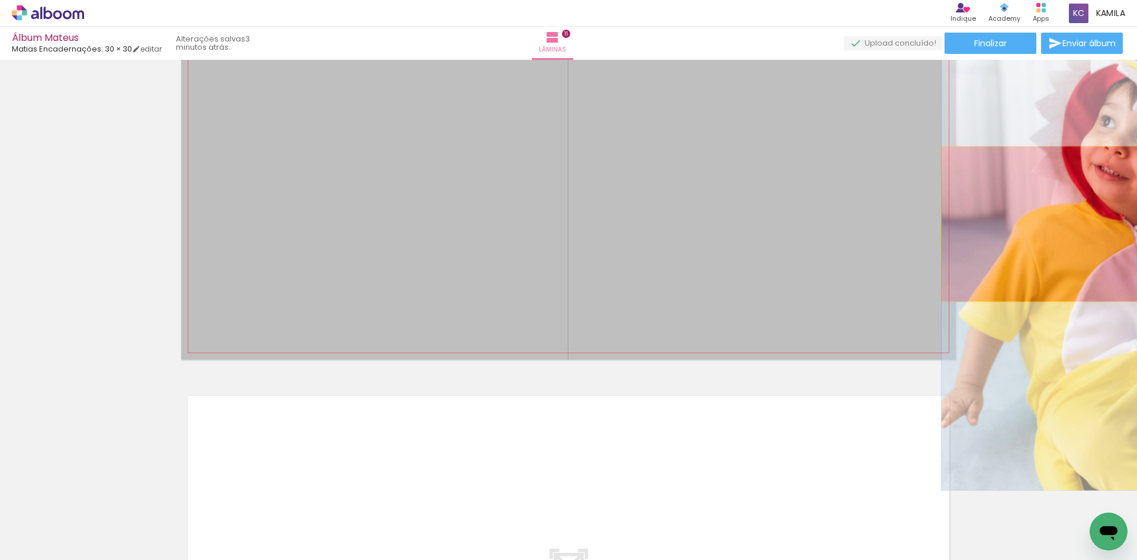
drag, startPoint x: 628, startPoint y: 231, endPoint x: 1092, endPoint y: 224, distance: 463.6
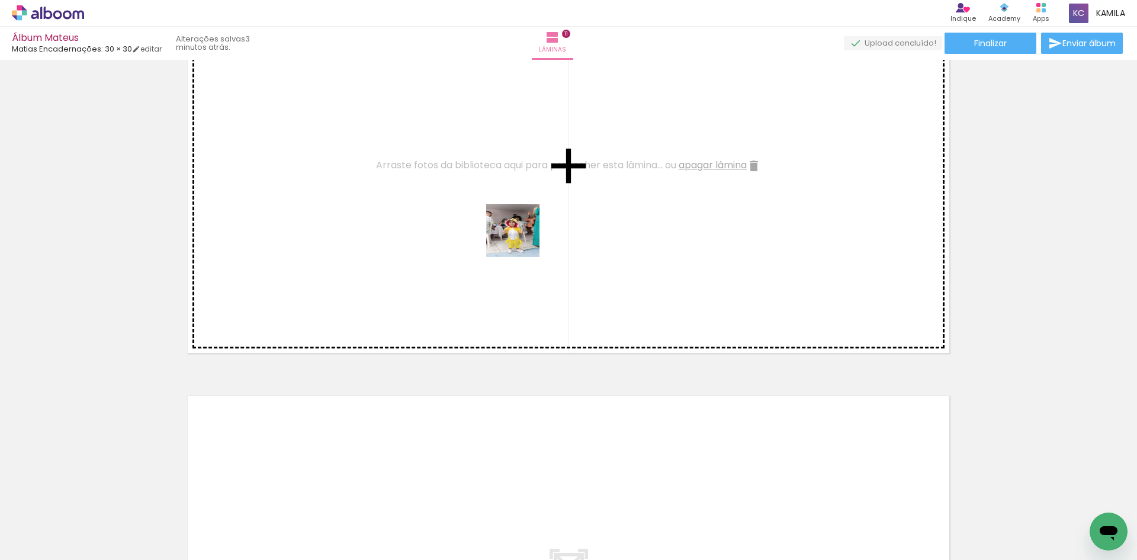
drag, startPoint x: 520, startPoint y: 397, endPoint x: 522, endPoint y: 239, distance: 158.1
click at [522, 239] on quentale-workspace at bounding box center [568, 280] width 1137 height 560
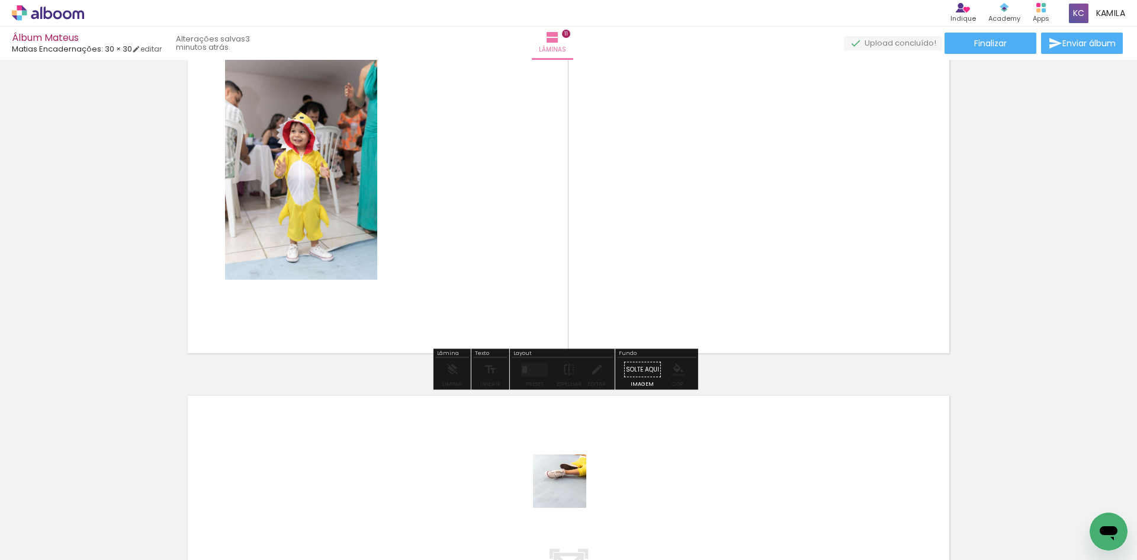
drag, startPoint x: 562, startPoint y: 517, endPoint x: 612, endPoint y: 184, distance: 336.4
click at [612, 184] on quentale-workspace at bounding box center [568, 280] width 1137 height 560
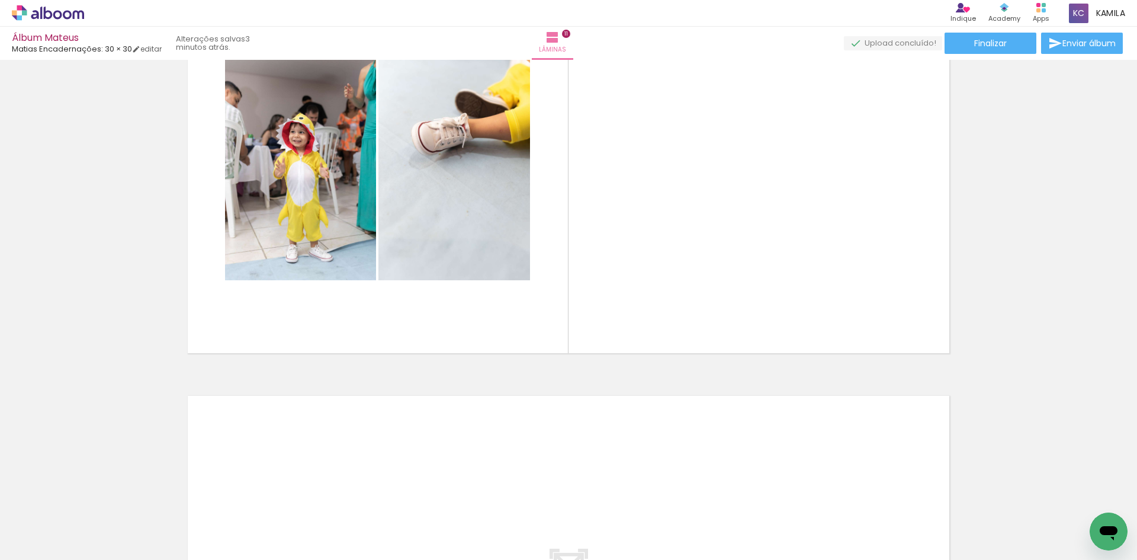
scroll to position [0, 2358]
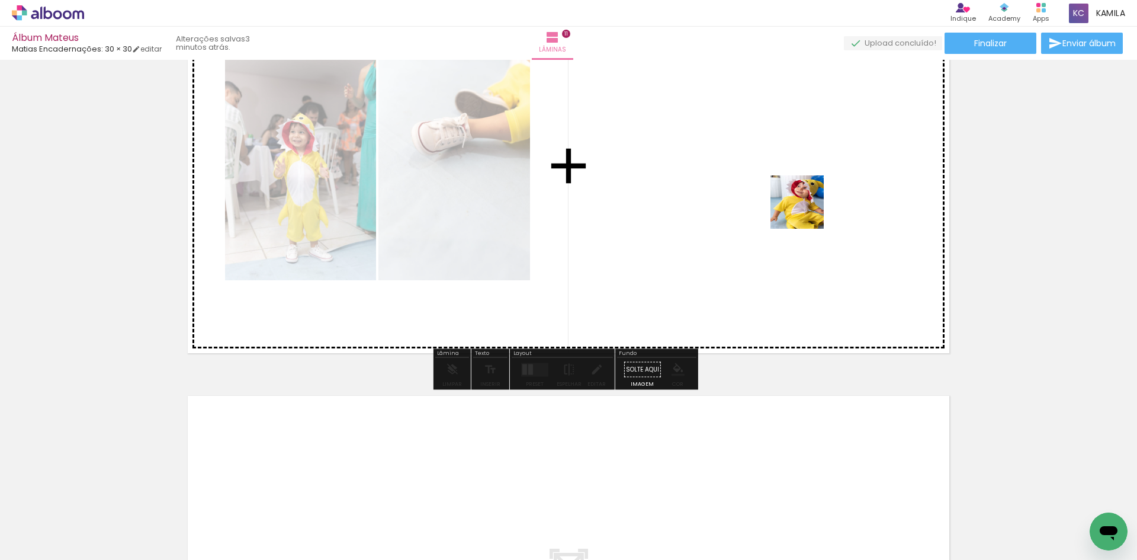
drag, startPoint x: 884, startPoint y: 524, endPoint x: 660, endPoint y: 235, distance: 365.5
click at [762, 153] on quentale-workspace at bounding box center [568, 280] width 1137 height 560
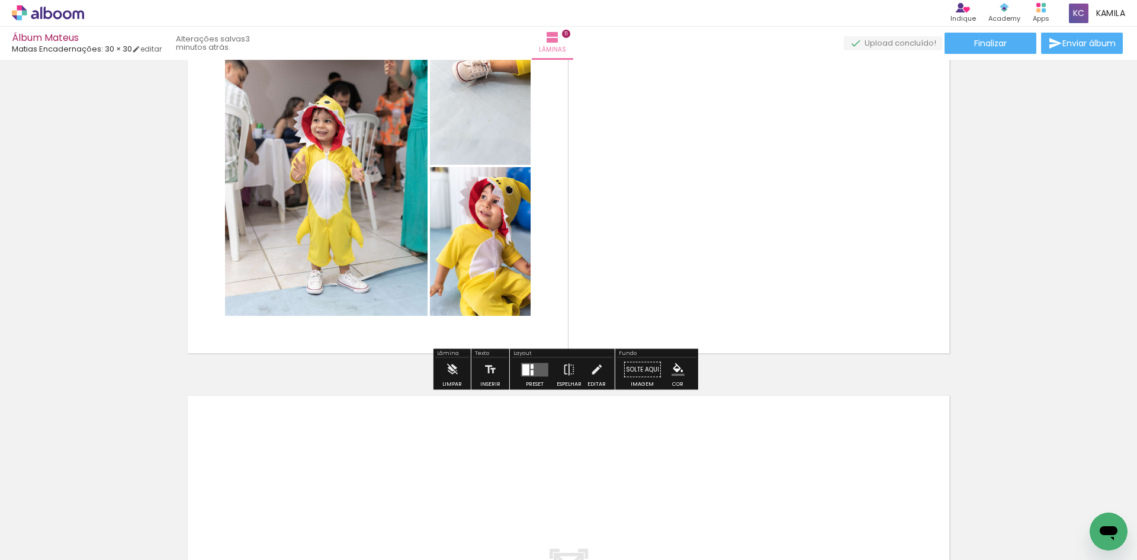
click at [536, 376] on div at bounding box center [535, 370] width 32 height 24
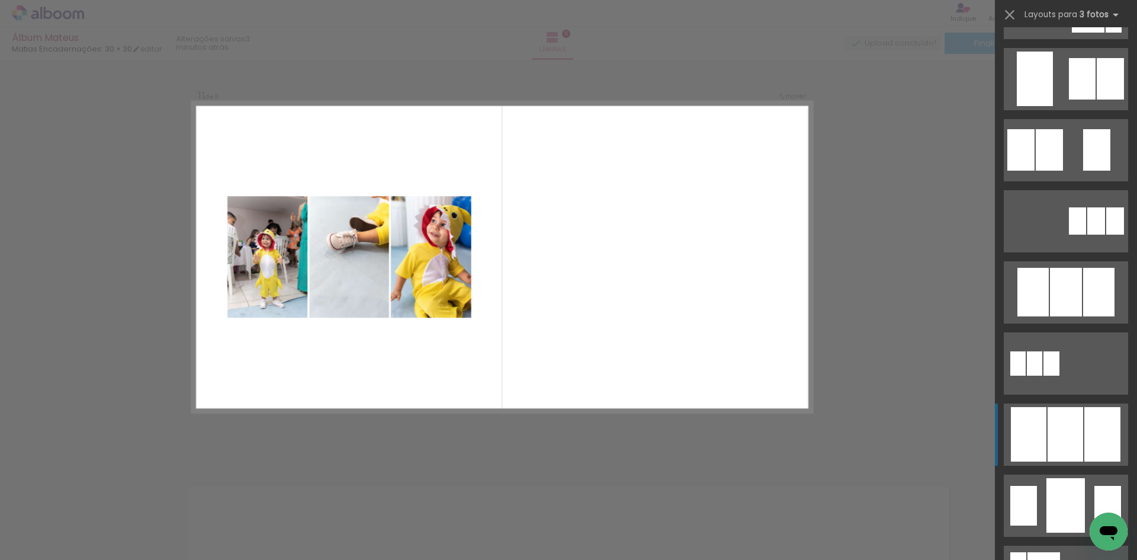
scroll to position [4184, 0]
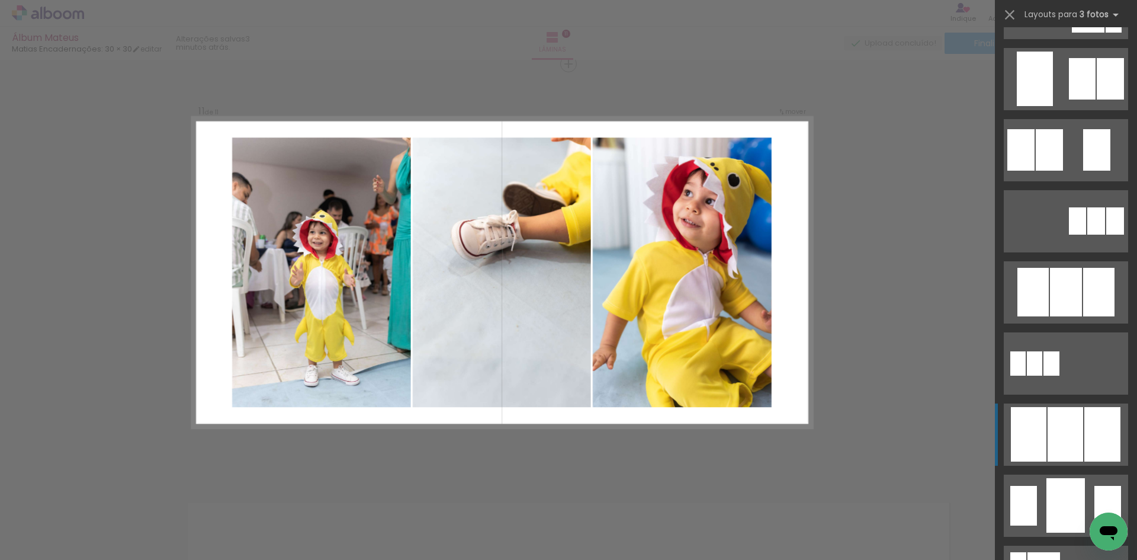
click at [1065, 439] on div at bounding box center [1065, 434] width 36 height 54
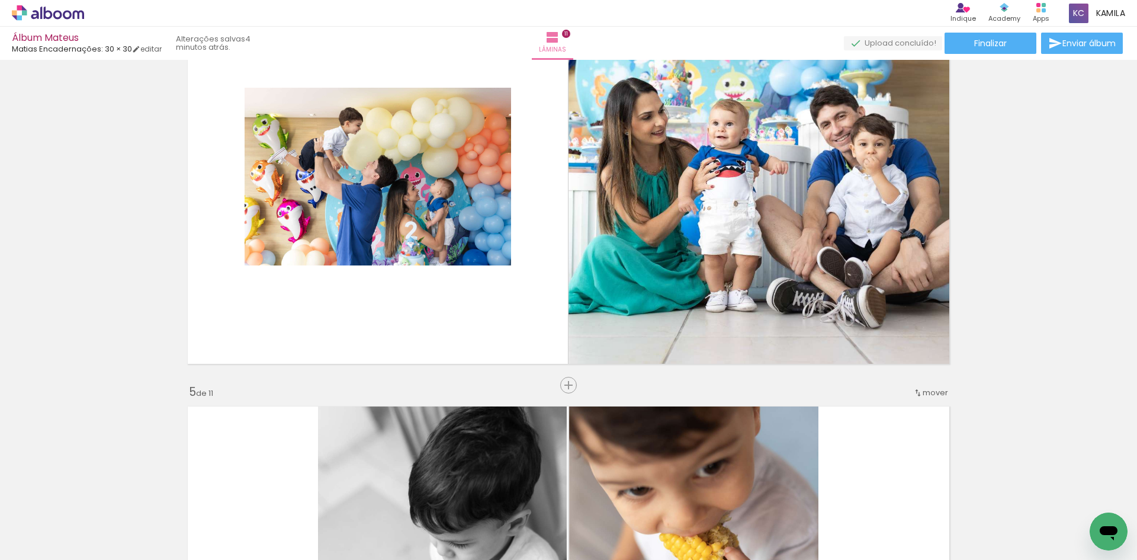
scroll to position [0, 3075]
drag, startPoint x: 927, startPoint y: 555, endPoint x: 14, endPoint y: 25, distance: 1056.1
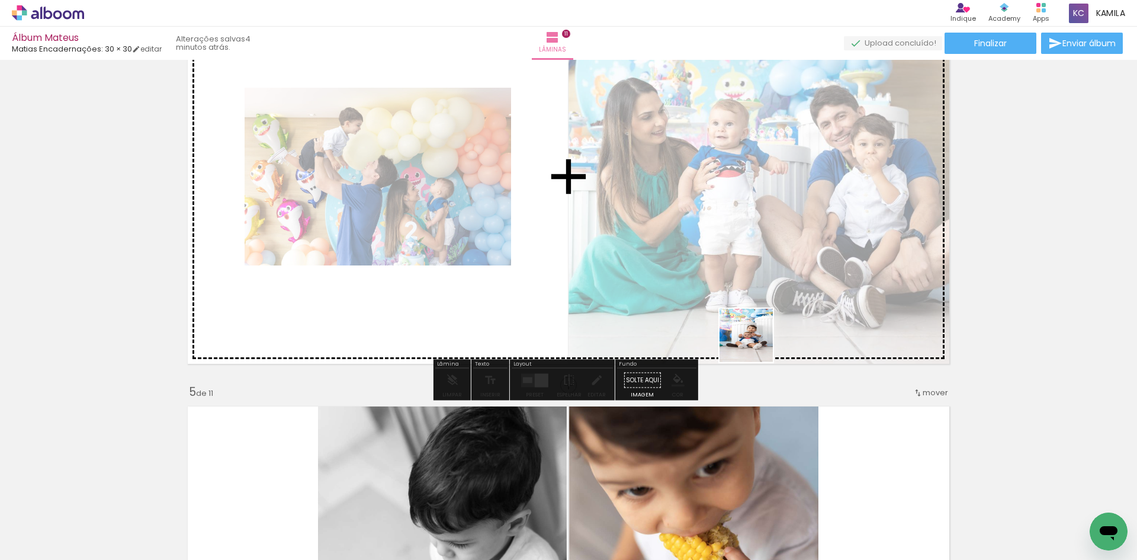
drag, startPoint x: 831, startPoint y: 532, endPoint x: 702, endPoint y: 235, distance: 323.7
click at [702, 235] on quentale-workspace at bounding box center [568, 280] width 1137 height 560
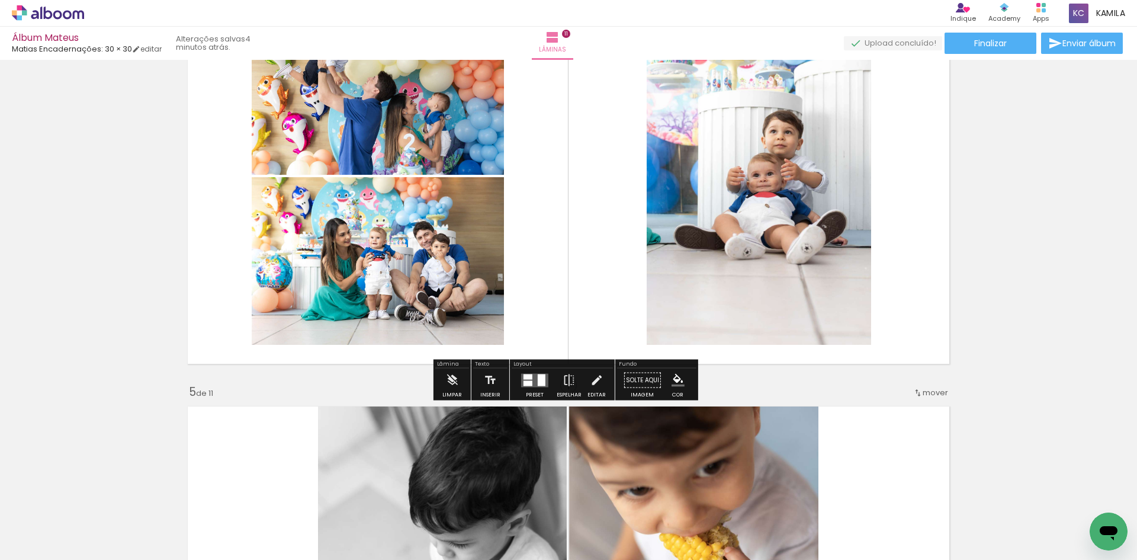
click at [535, 390] on div at bounding box center [535, 380] width 32 height 24
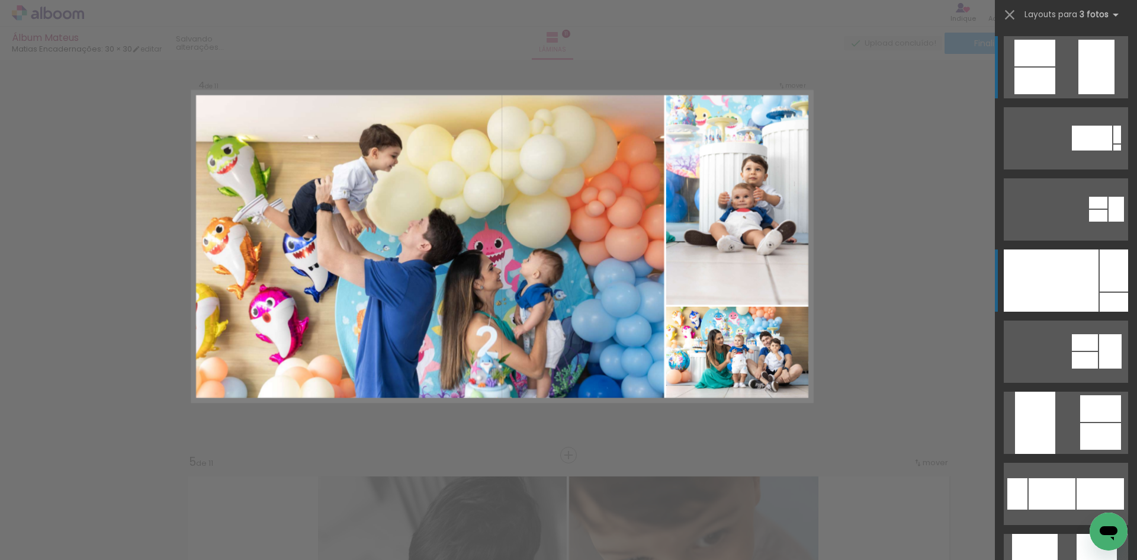
scroll to position [1266, 0]
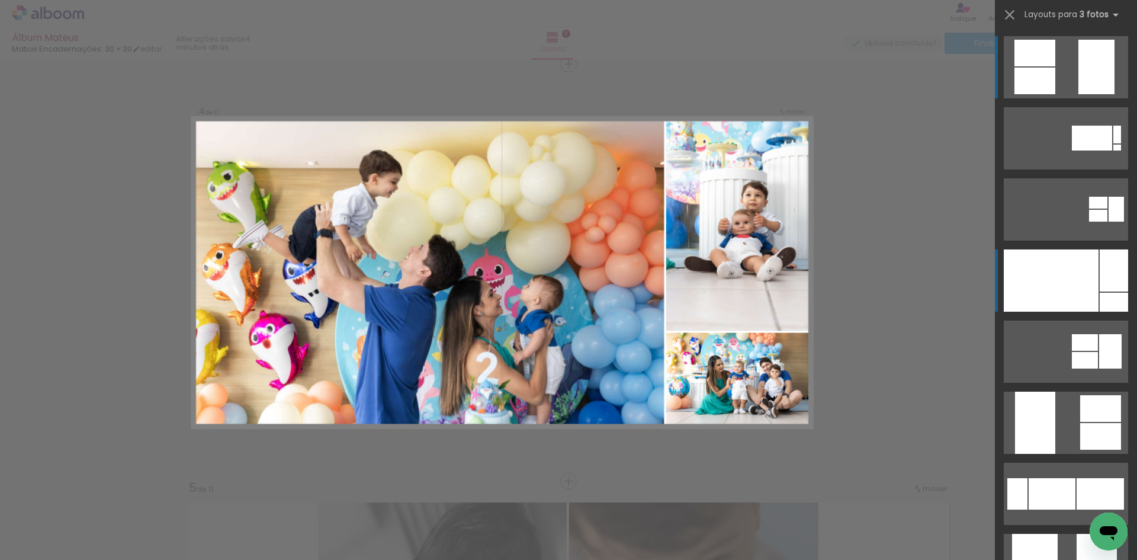
click at [1088, 289] on div at bounding box center [1051, 280] width 95 height 62
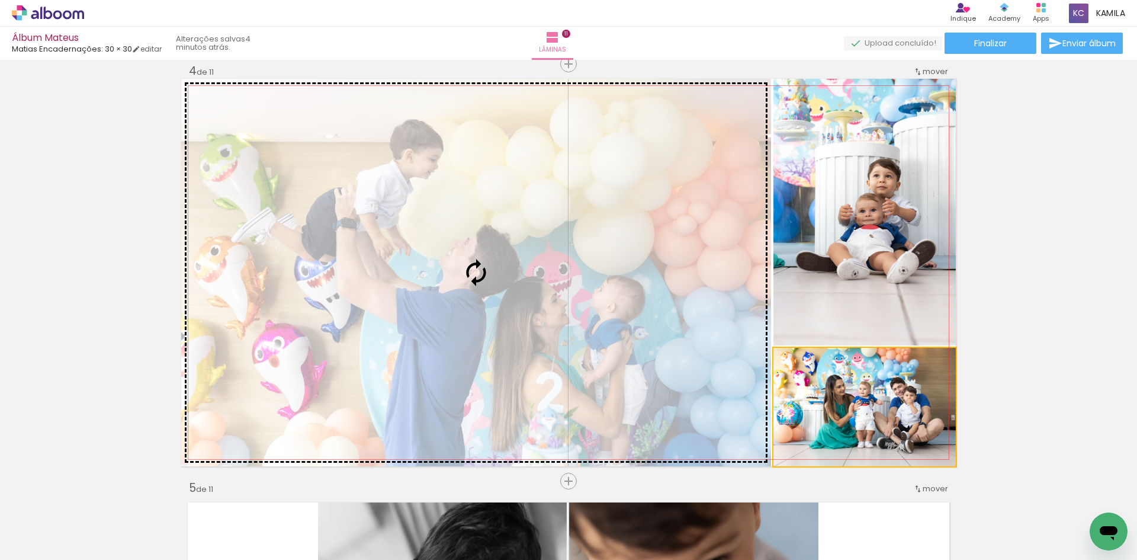
drag, startPoint x: 723, startPoint y: 366, endPoint x: 418, endPoint y: 291, distance: 314.2
click at [0, 0] on slot at bounding box center [0, 0] width 0 height 0
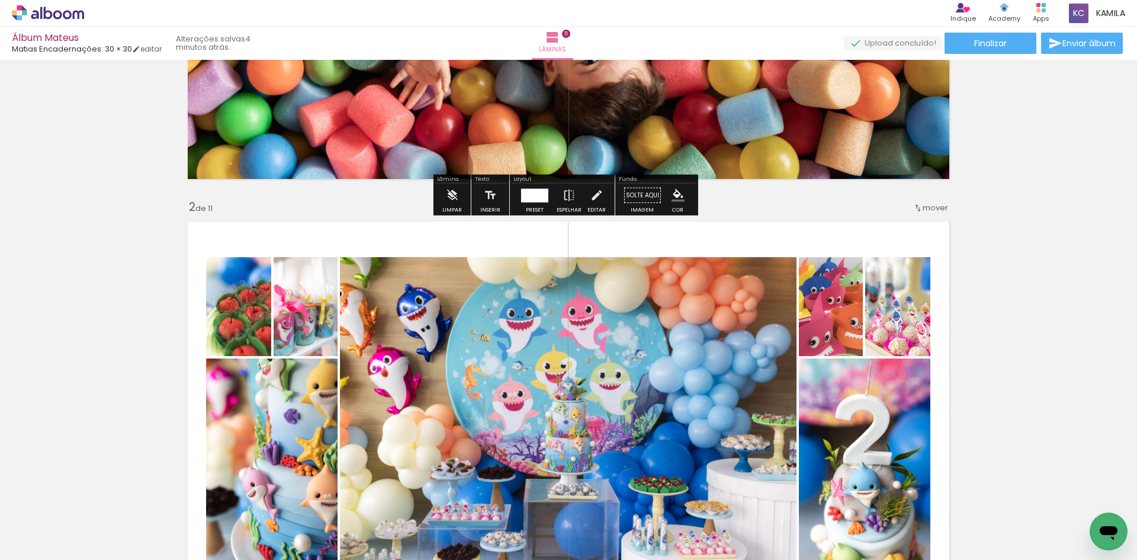
scroll to position [414, 0]
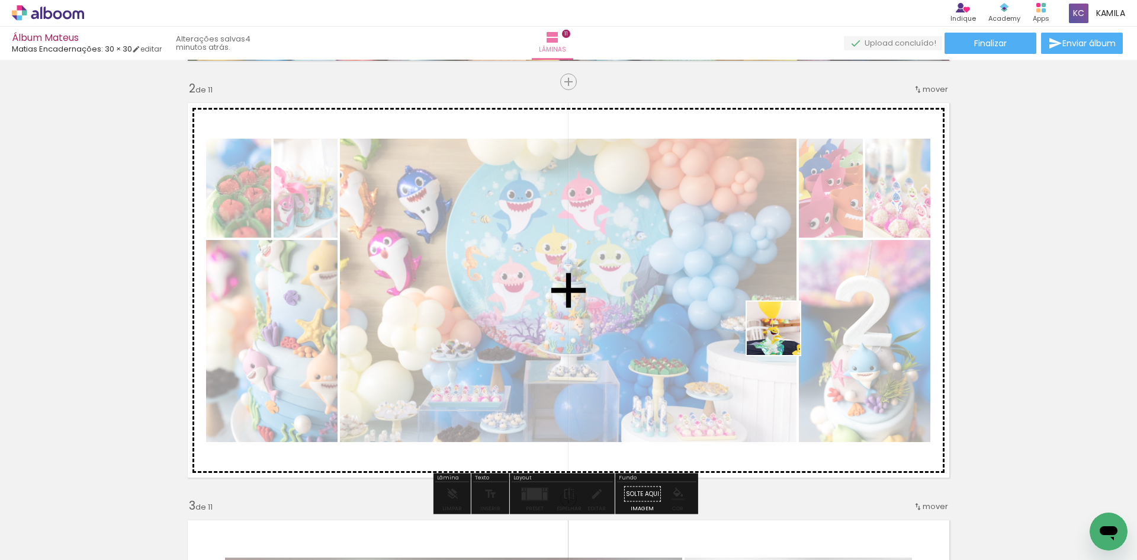
drag, startPoint x: 962, startPoint y: 529, endPoint x: 782, endPoint y: 337, distance: 263.5
click at [782, 337] on quentale-workspace at bounding box center [568, 280] width 1137 height 560
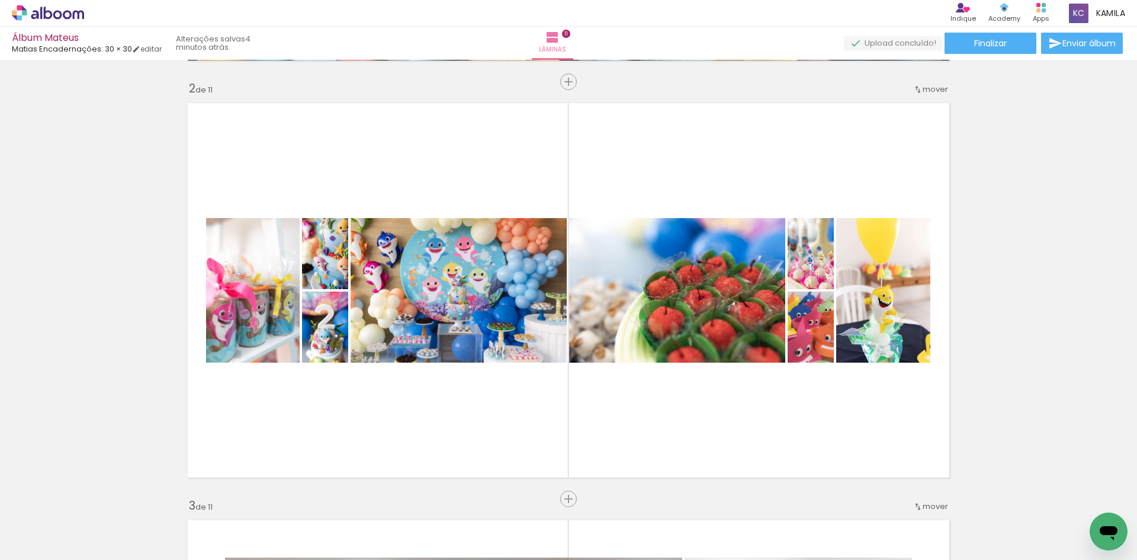
scroll to position [0, 2735]
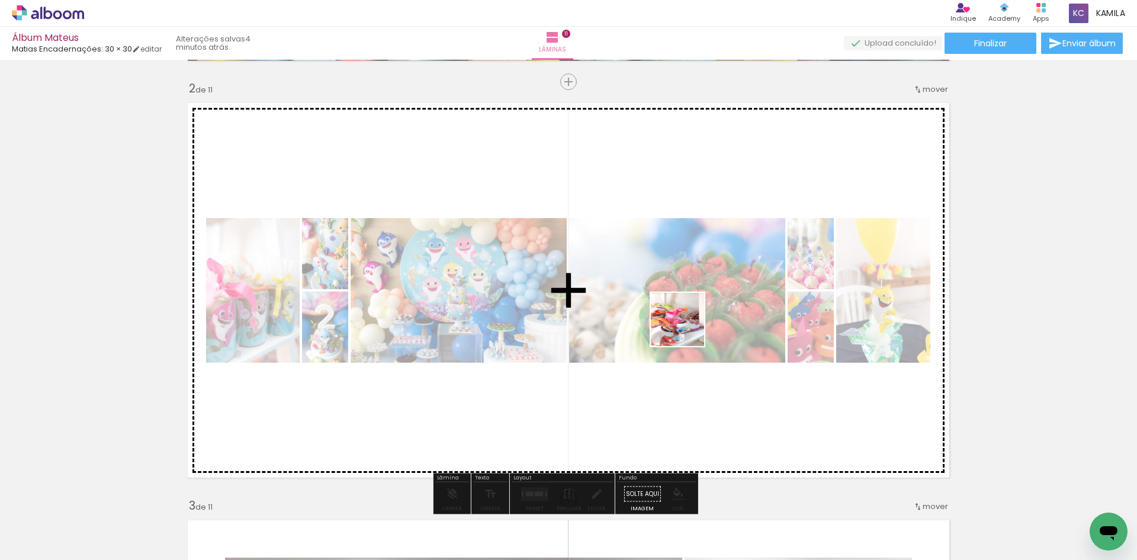
drag, startPoint x: 702, startPoint y: 528, endPoint x: 686, endPoint y: 328, distance: 200.7
click at [686, 328] on quentale-workspace at bounding box center [568, 280] width 1137 height 560
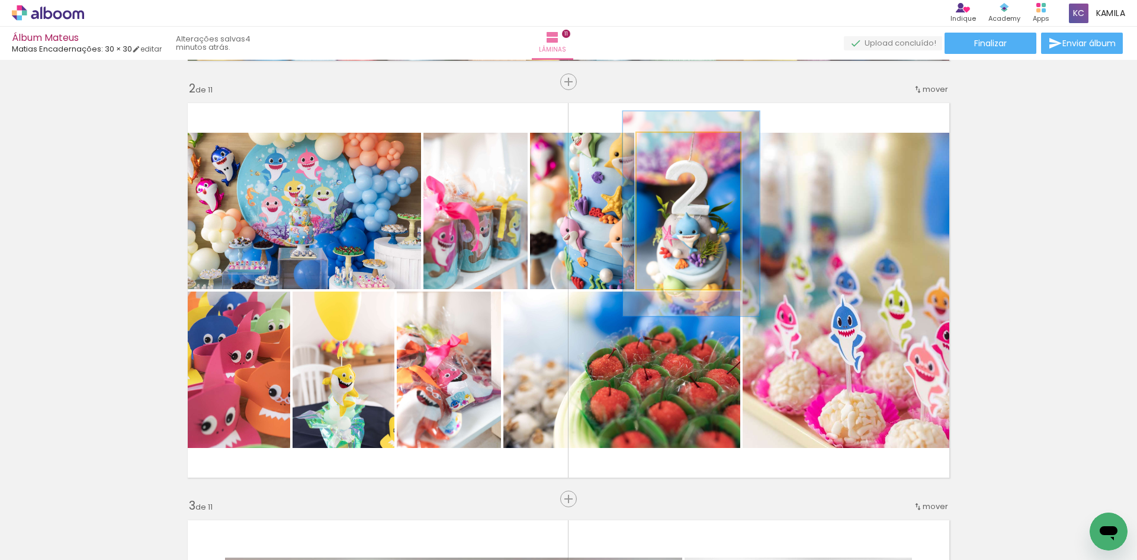
drag, startPoint x: 697, startPoint y: 213, endPoint x: 861, endPoint y: 245, distance: 166.5
click at [0, 0] on slot at bounding box center [0, 0] width 0 height 0
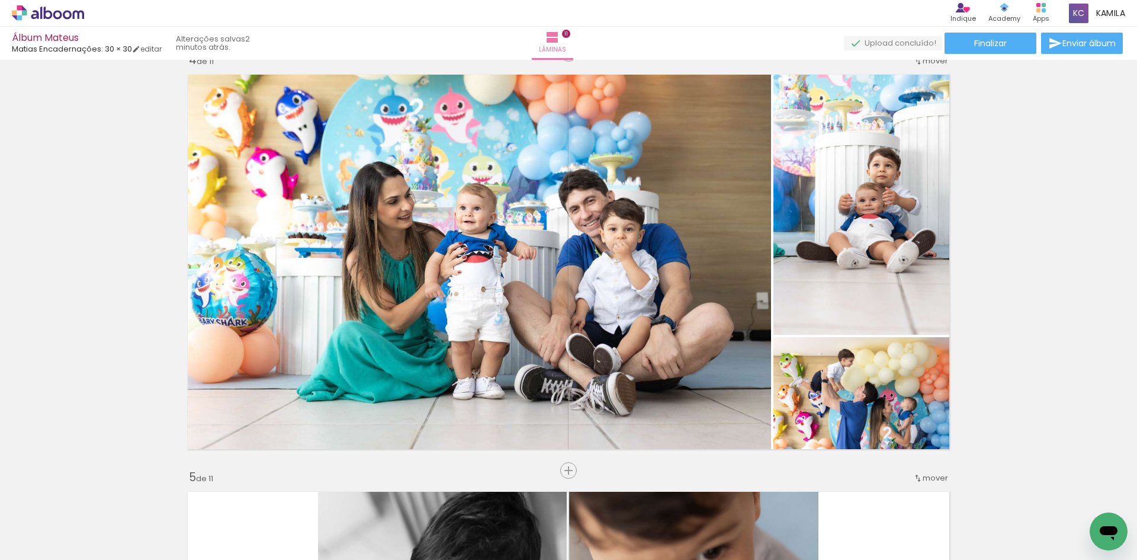
scroll to position [1239, 0]
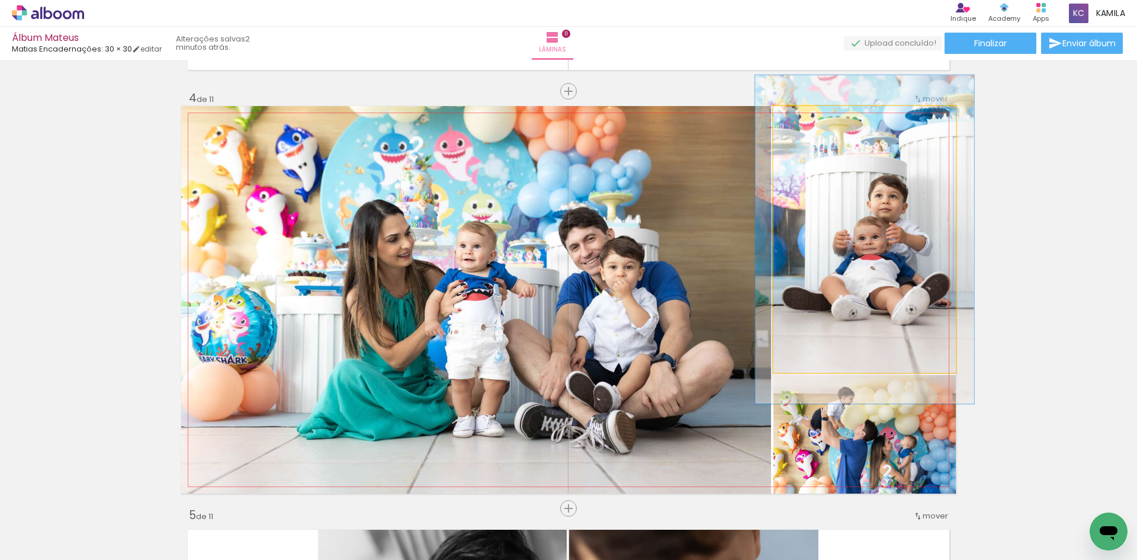
type paper-slider "121"
click at [804, 118] on div at bounding box center [809, 118] width 11 height 11
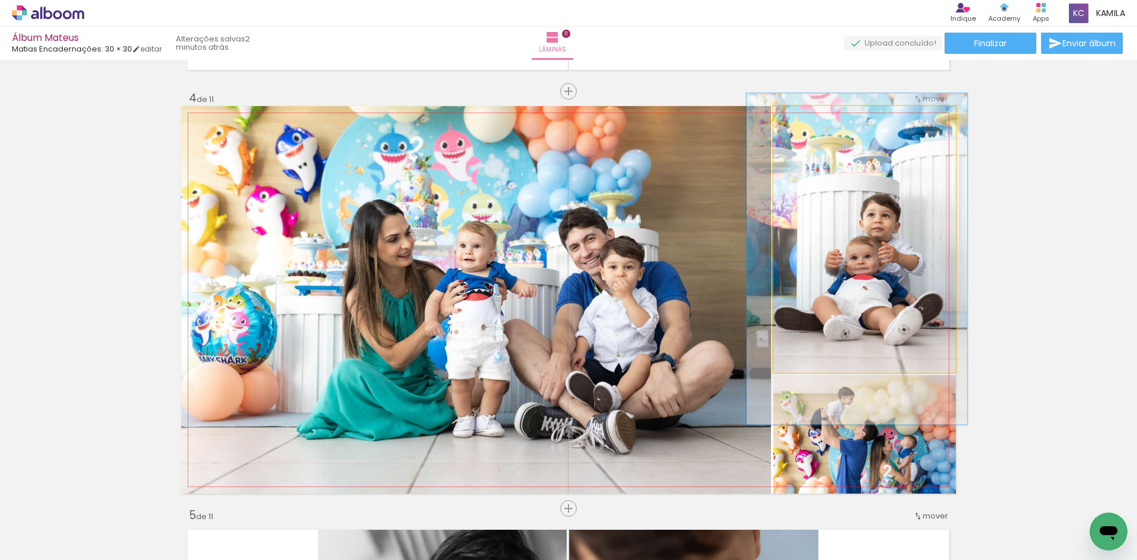
drag, startPoint x: 871, startPoint y: 202, endPoint x: 863, endPoint y: 222, distance: 21.0
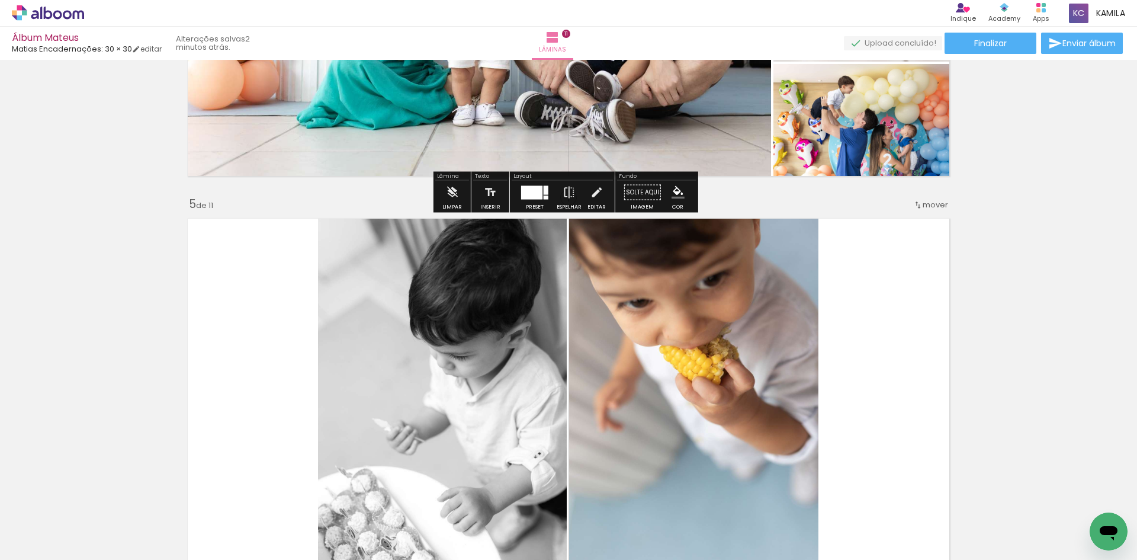
scroll to position [1689, 0]
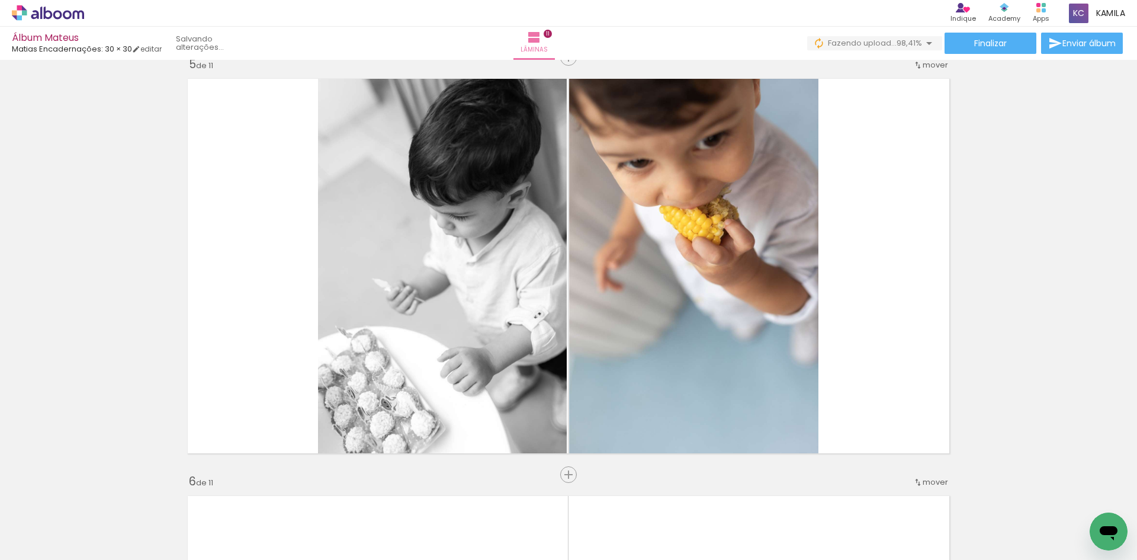
scroll to position [0, 3142]
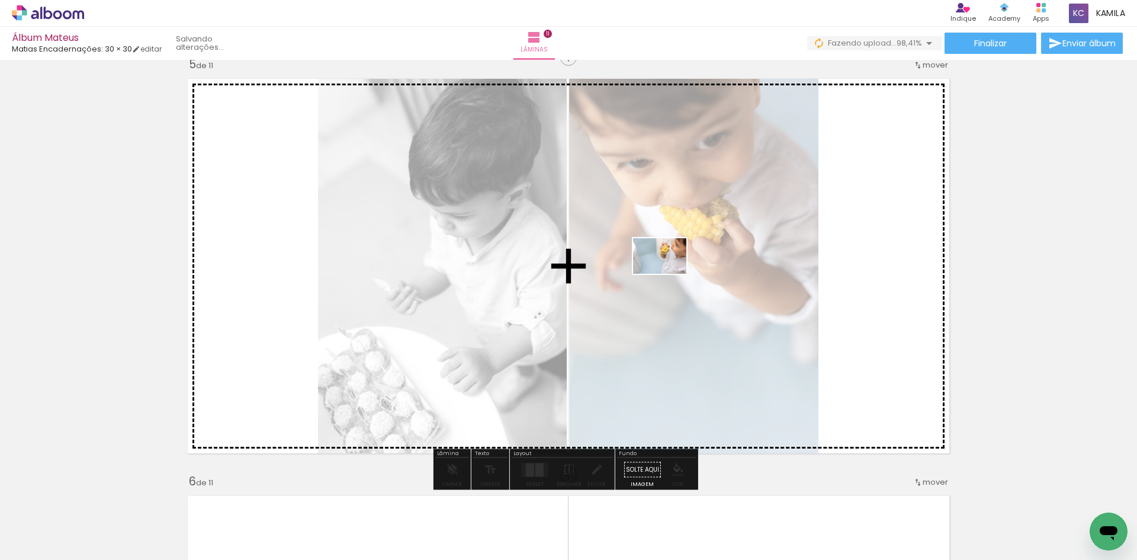
drag, startPoint x: 1082, startPoint y: 516, endPoint x: 668, endPoint y: 274, distance: 479.5
click at [668, 274] on quentale-workspace at bounding box center [568, 280] width 1137 height 560
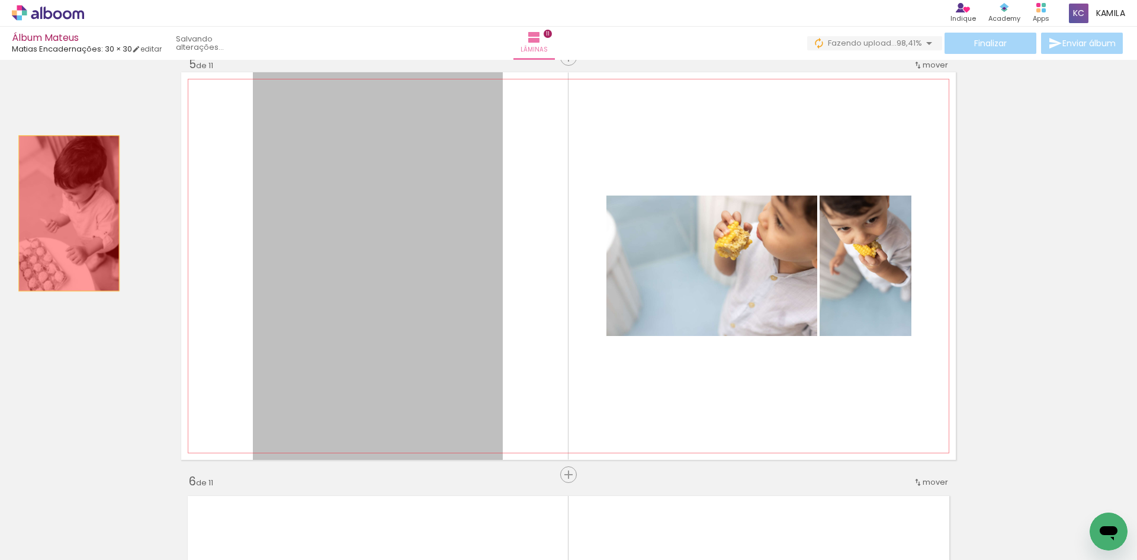
drag, startPoint x: 410, startPoint y: 232, endPoint x: 65, endPoint y: 213, distance: 345.7
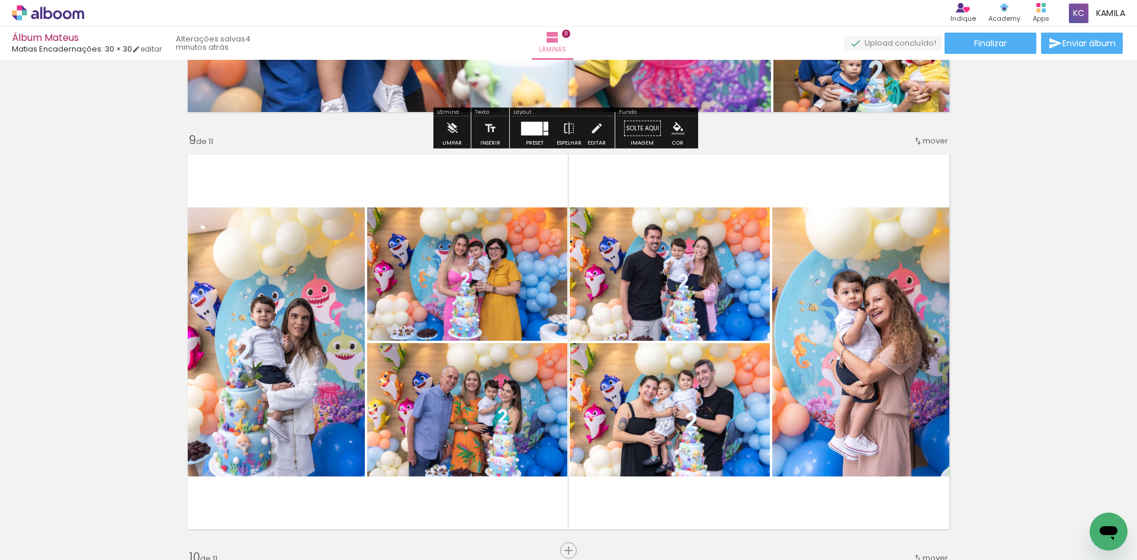
scroll to position [3695, 0]
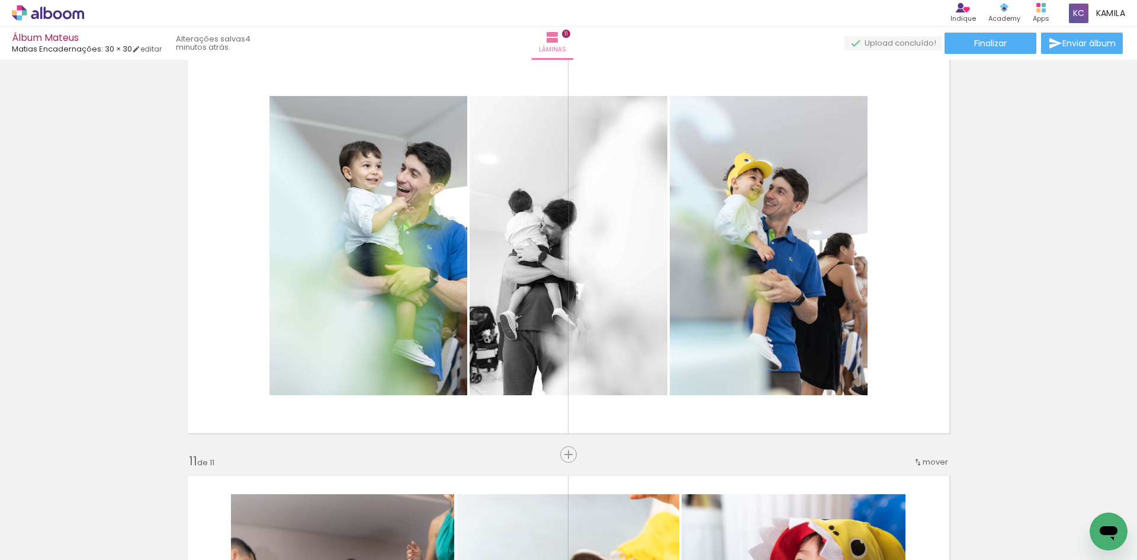
scroll to position [4208, 0]
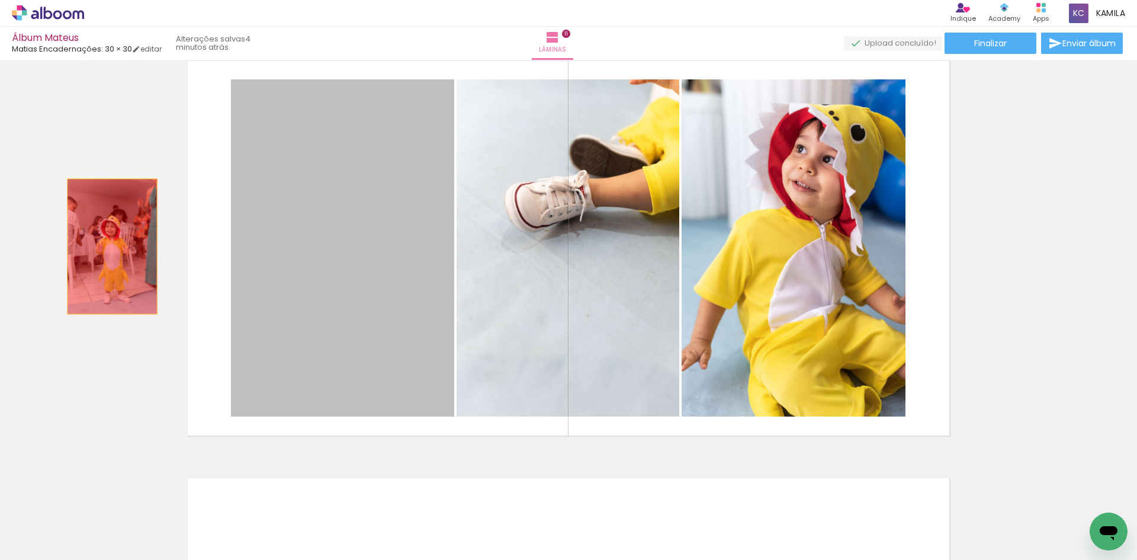
drag, startPoint x: 391, startPoint y: 275, endPoint x: 65, endPoint y: 242, distance: 328.4
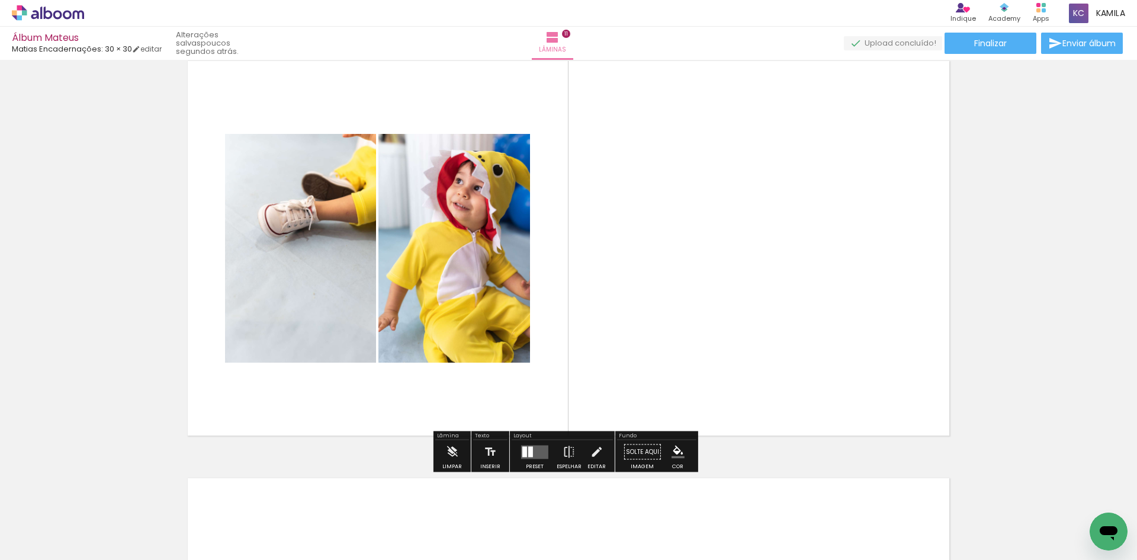
drag, startPoint x: 536, startPoint y: 462, endPoint x: 667, endPoint y: 383, distance: 152.7
click at [536, 462] on div at bounding box center [535, 452] width 32 height 24
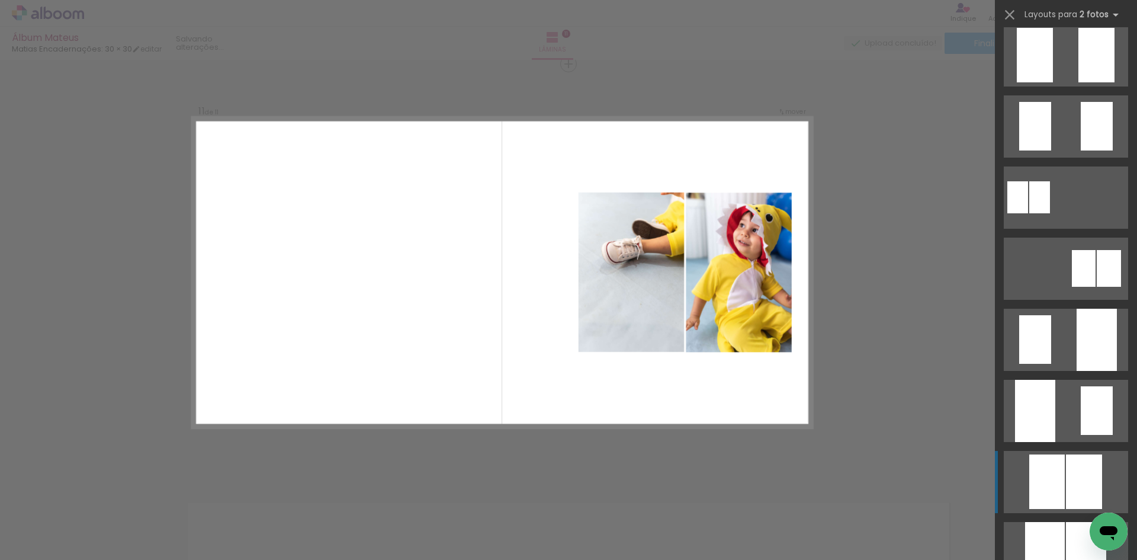
scroll to position [474, 0]
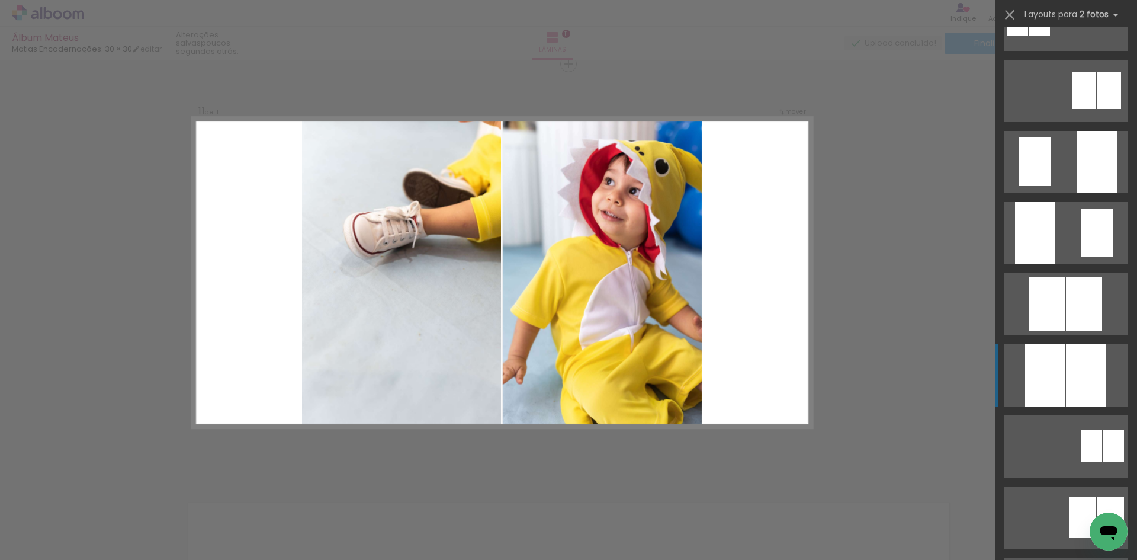
click at [1066, 388] on div at bounding box center [1086, 375] width 40 height 62
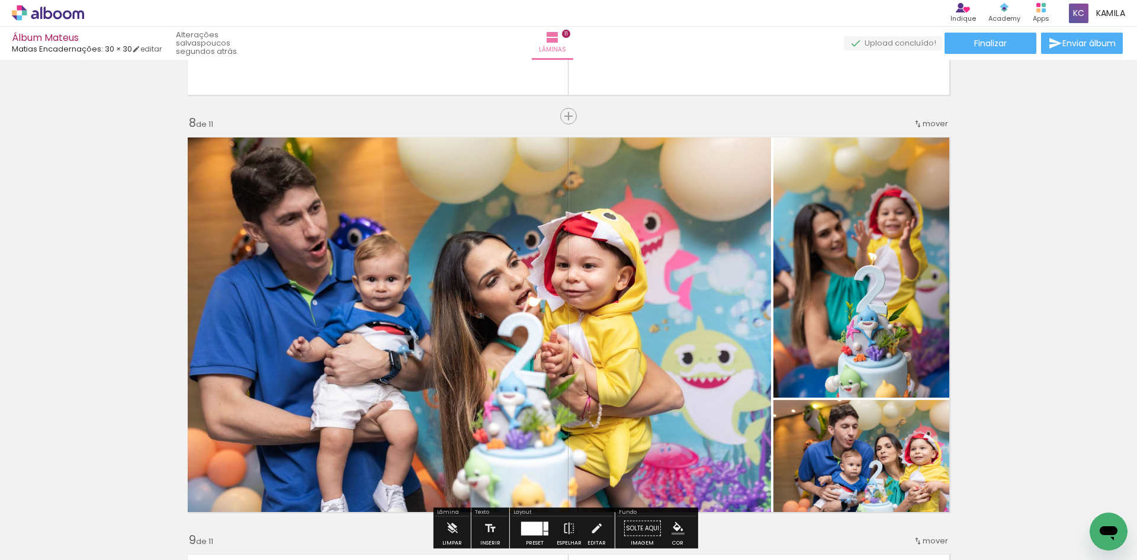
scroll to position [2999, 0]
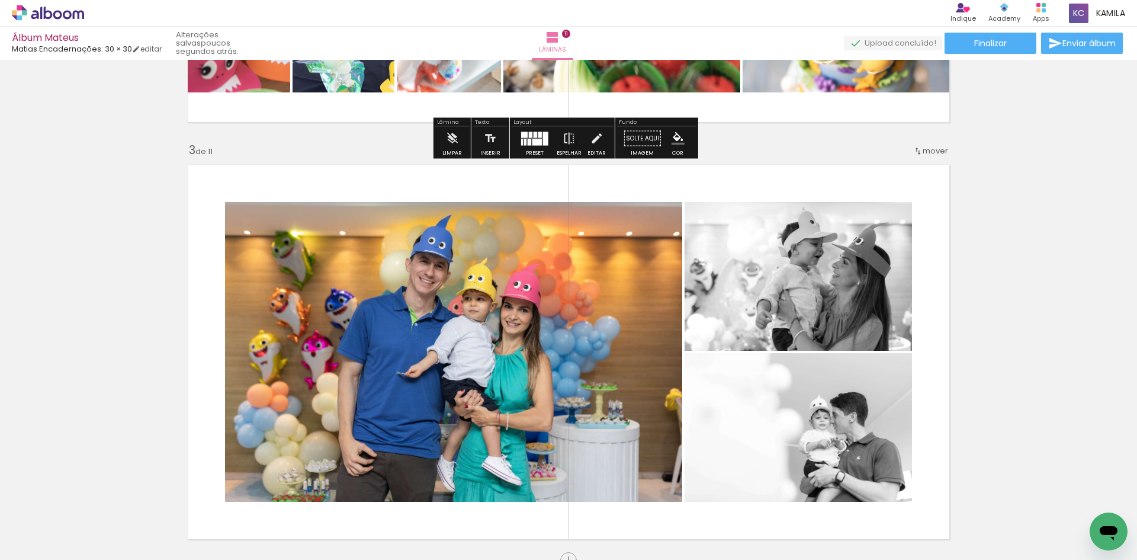
scroll to position [829, 0]
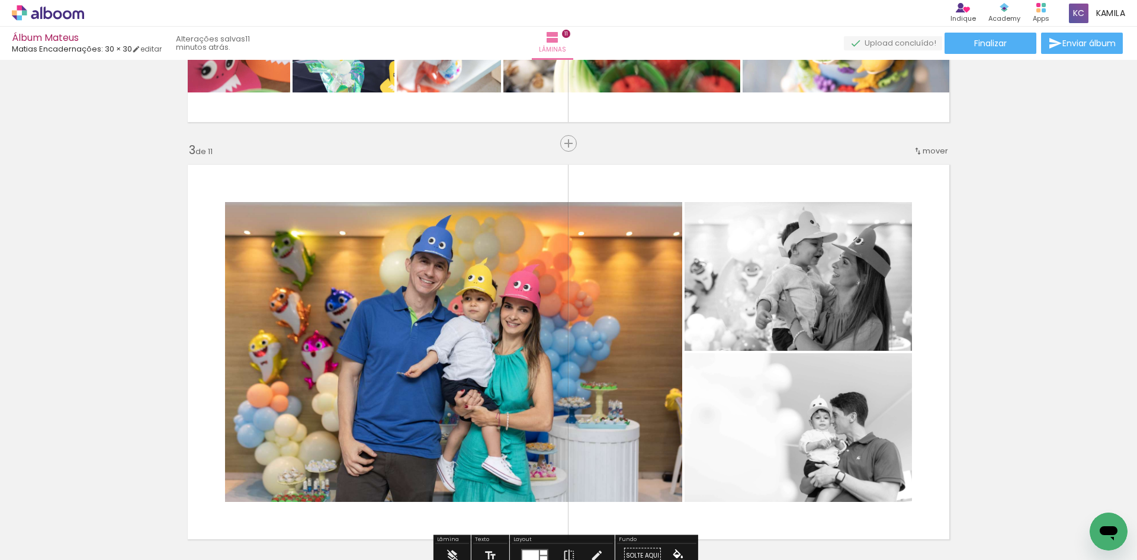
scroll to position [829, 0]
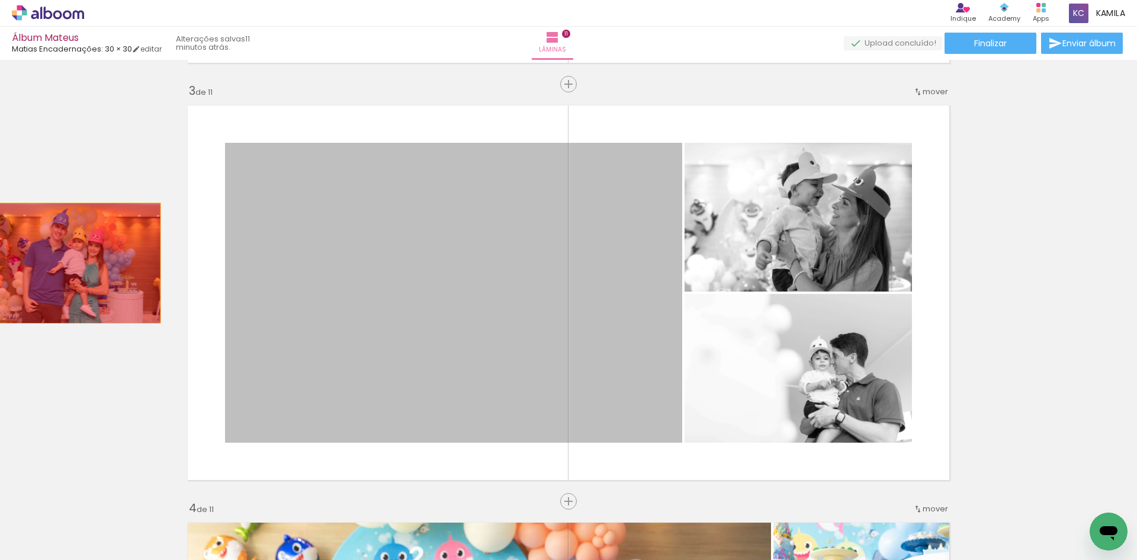
drag, startPoint x: 506, startPoint y: 263, endPoint x: 65, endPoint y: 263, distance: 441.7
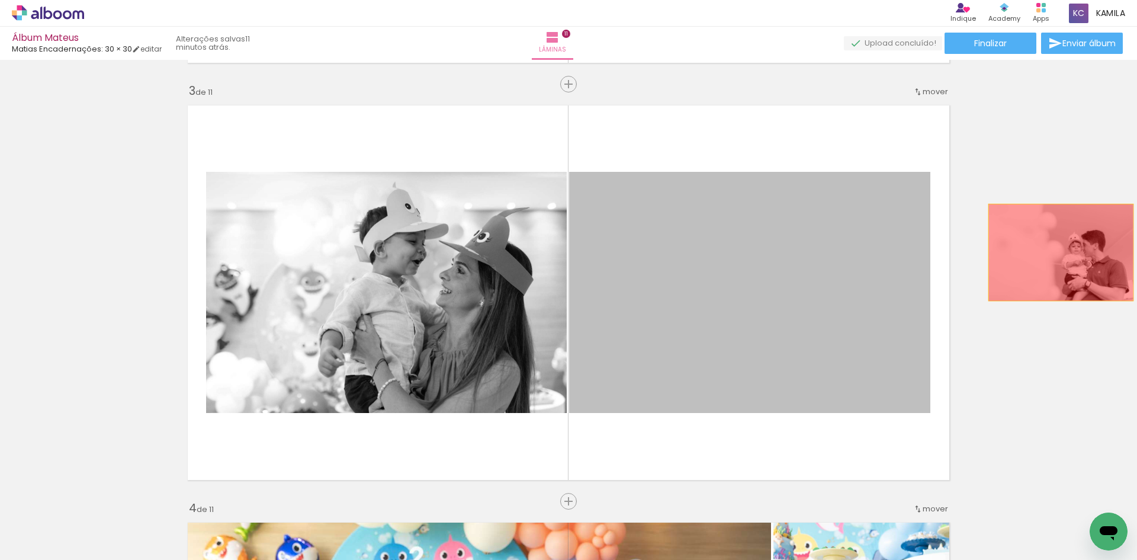
drag, startPoint x: 772, startPoint y: 251, endPoint x: 1056, endPoint y: 252, distance: 284.2
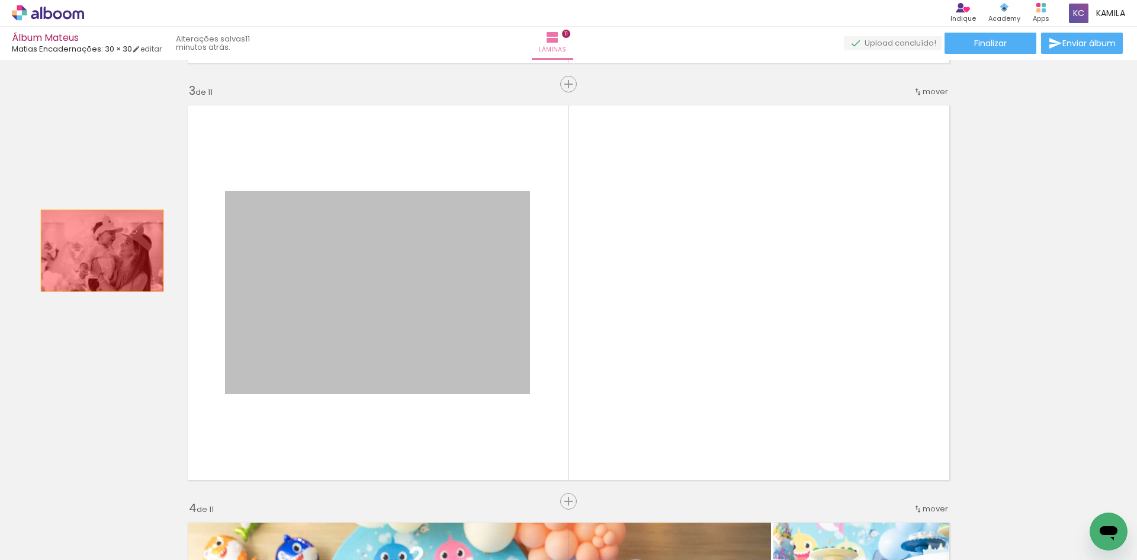
drag, startPoint x: 449, startPoint y: 313, endPoint x: 98, endPoint y: 250, distance: 356.7
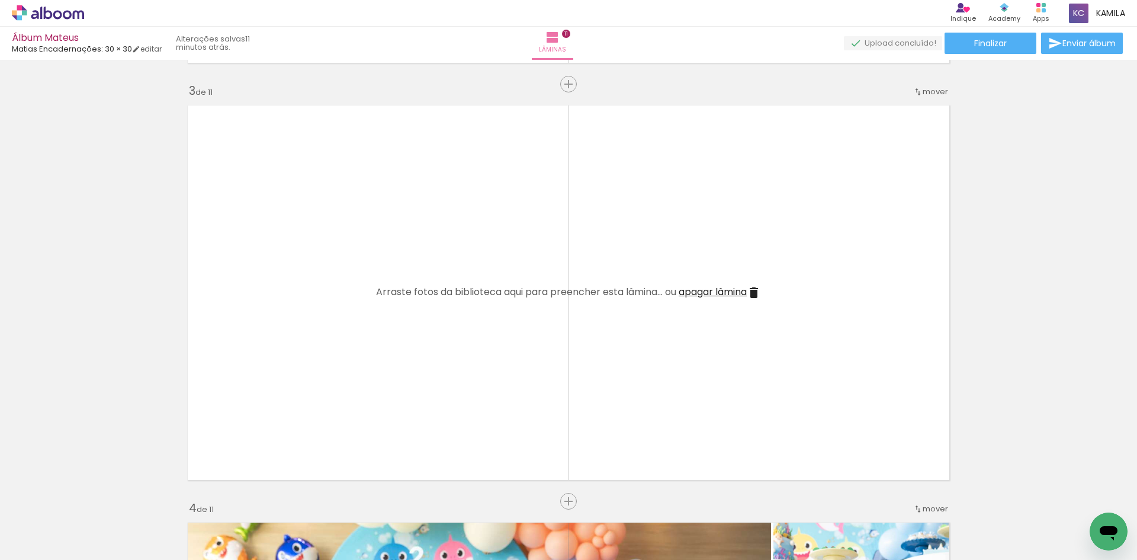
click at [697, 293] on span "apagar lâmina" at bounding box center [713, 292] width 68 height 14
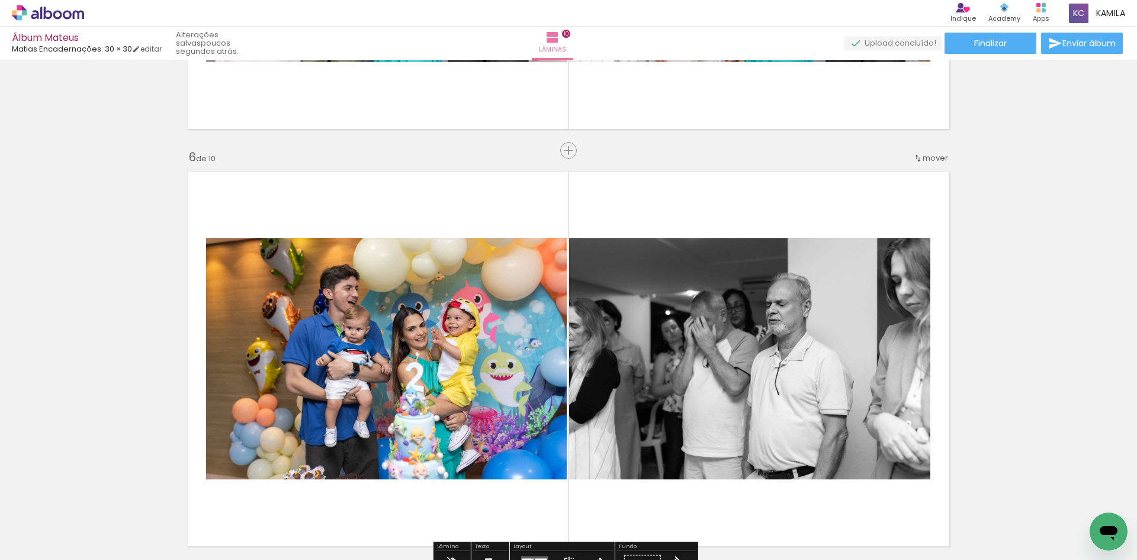
scroll to position [2131, 0]
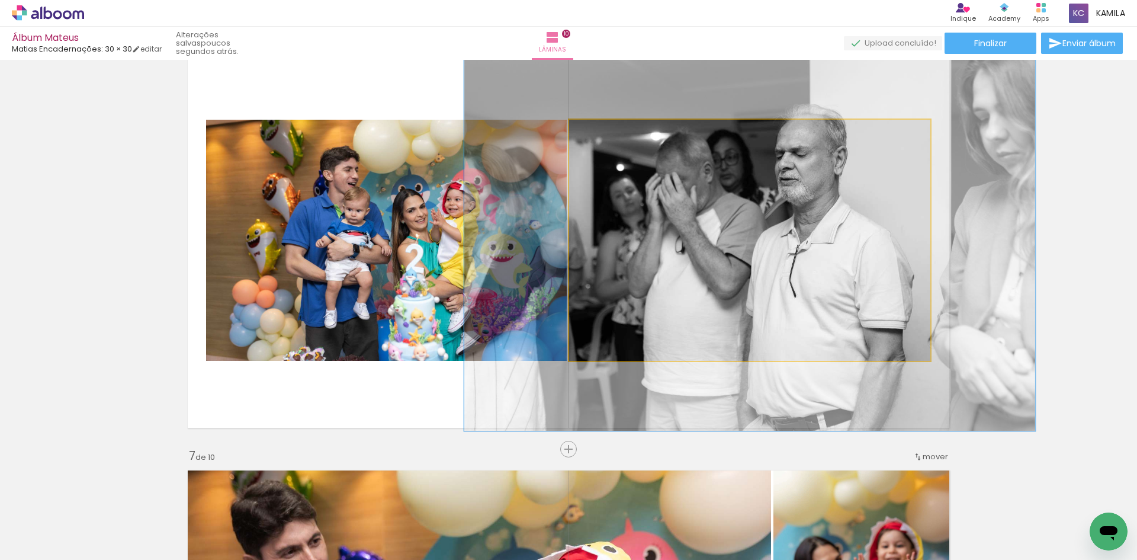
click at [620, 133] on div at bounding box center [621, 132] width 11 height 11
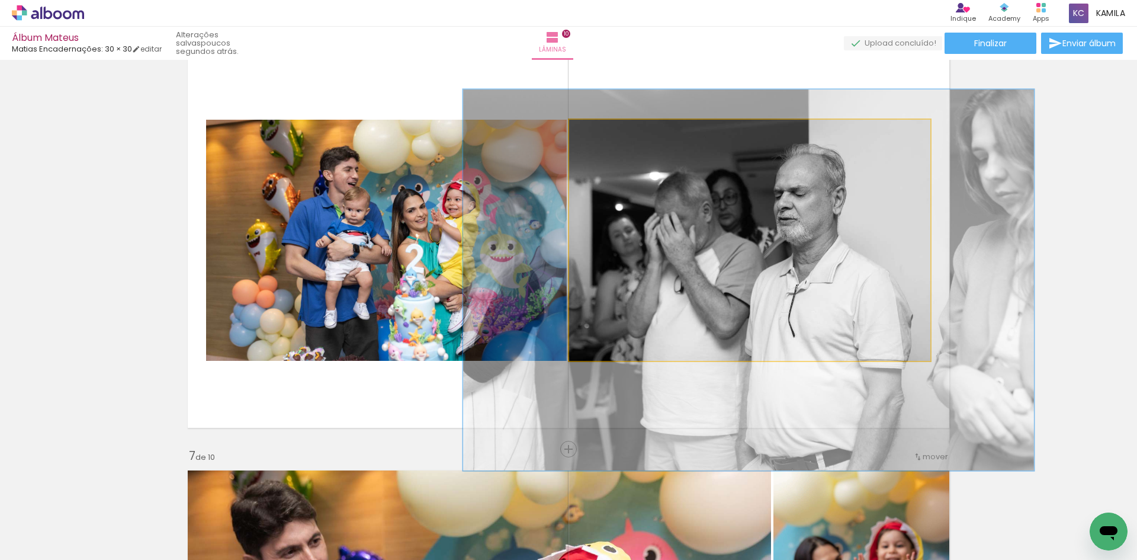
drag, startPoint x: 860, startPoint y: 226, endPoint x: 860, endPoint y: 261, distance: 35.5
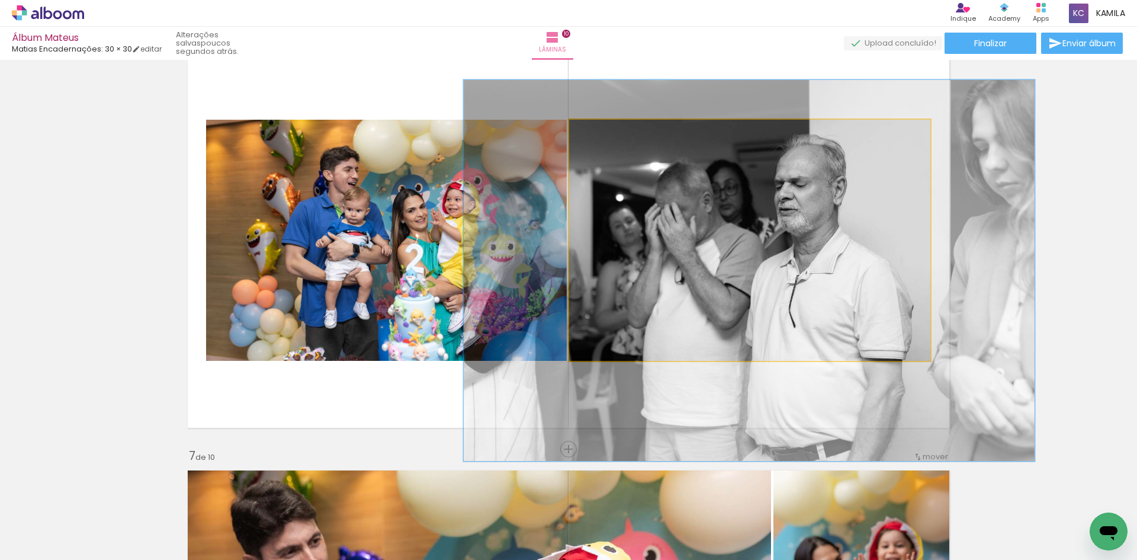
drag, startPoint x: 851, startPoint y: 250, endPoint x: 852, endPoint y: 240, distance: 10.7
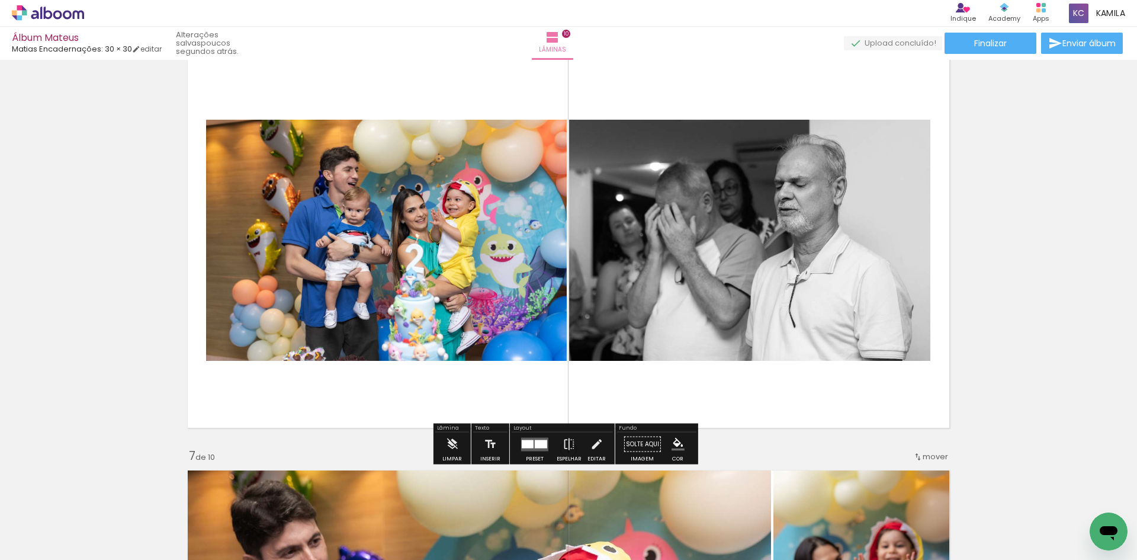
click at [532, 455] on div at bounding box center [535, 444] width 32 height 24
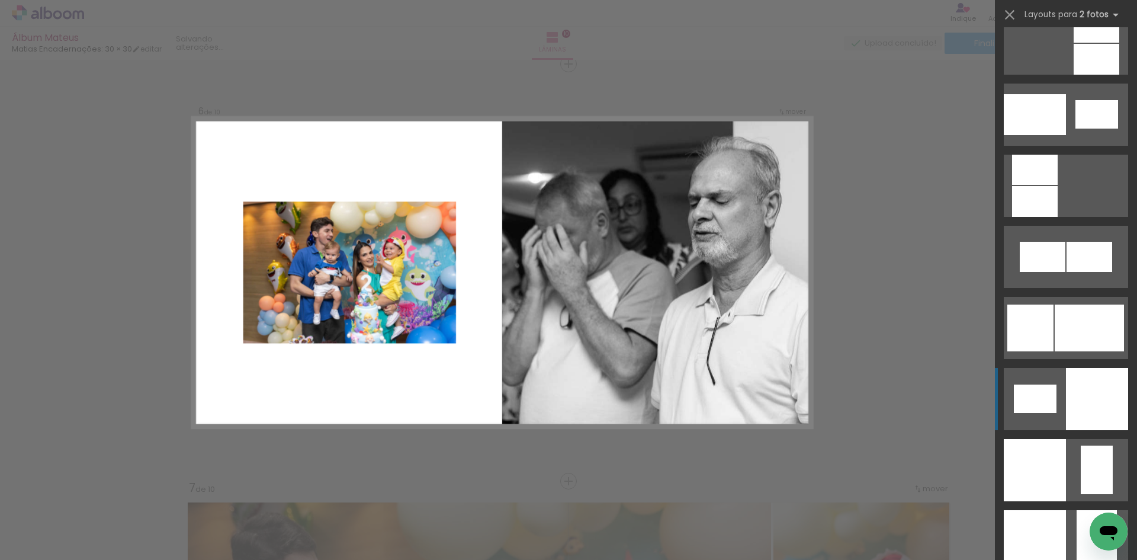
scroll to position [1480, 0]
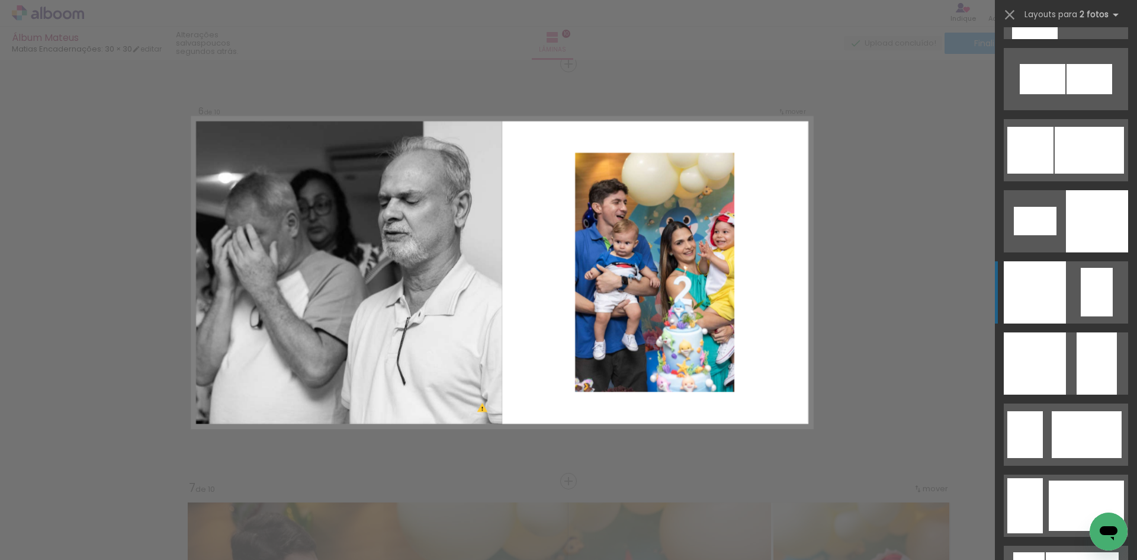
click at [1075, 294] on quentale-layouter at bounding box center [1066, 292] width 124 height 62
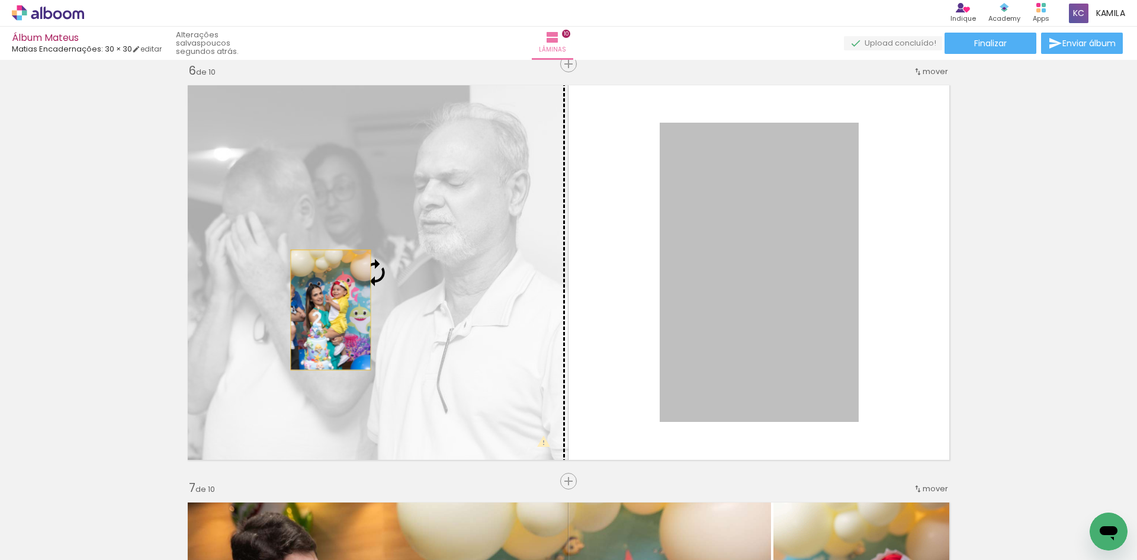
drag, startPoint x: 376, startPoint y: 310, endPoint x: 324, endPoint y: 310, distance: 52.1
click at [0, 0] on slot at bounding box center [0, 0] width 0 height 0
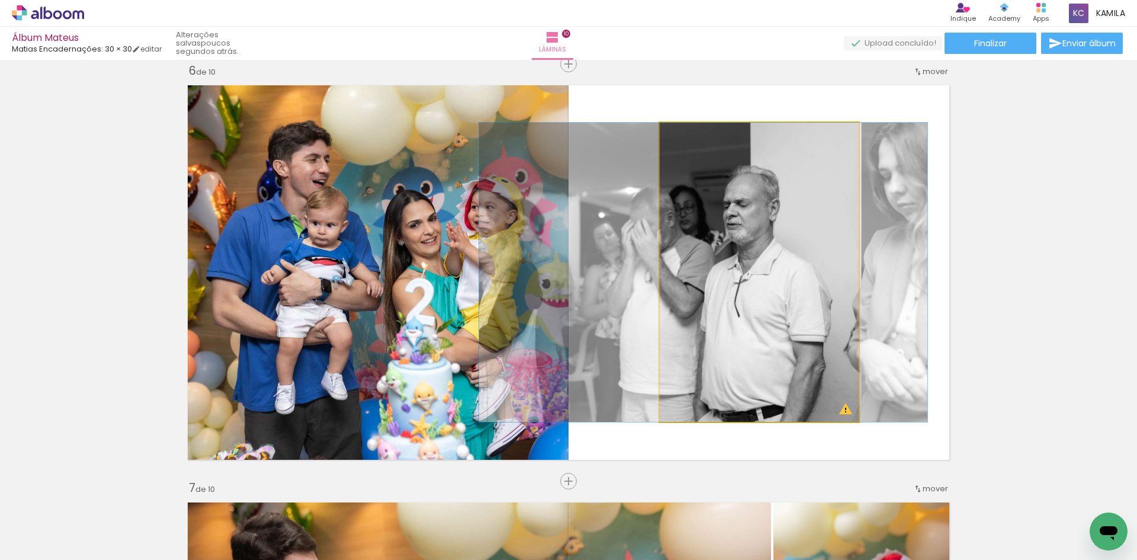
drag, startPoint x: 755, startPoint y: 291, endPoint x: 696, endPoint y: 284, distance: 59.0
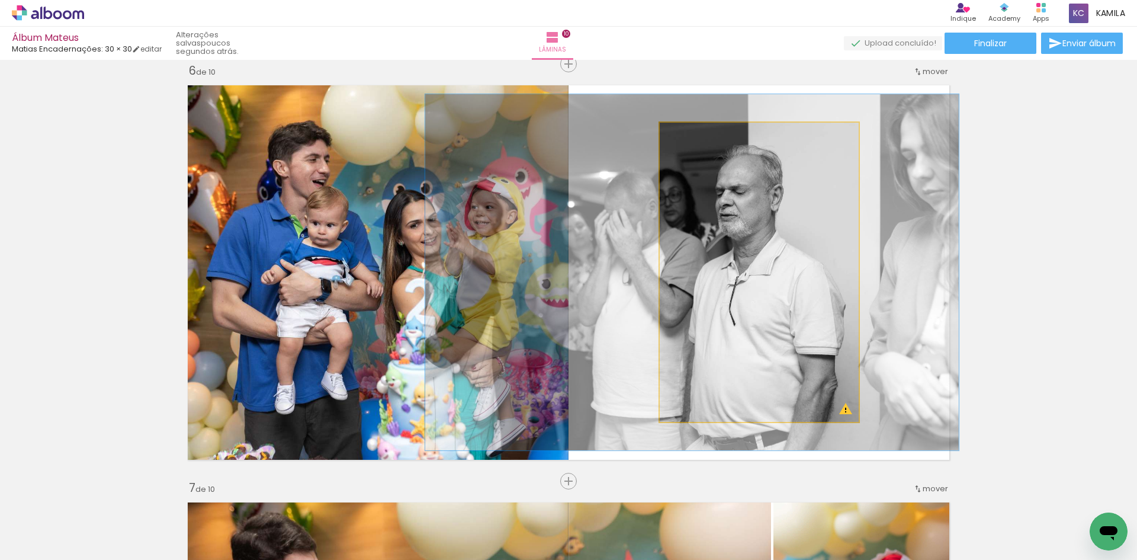
type paper-slider "132"
click at [699, 136] on div at bounding box center [695, 135] width 11 height 11
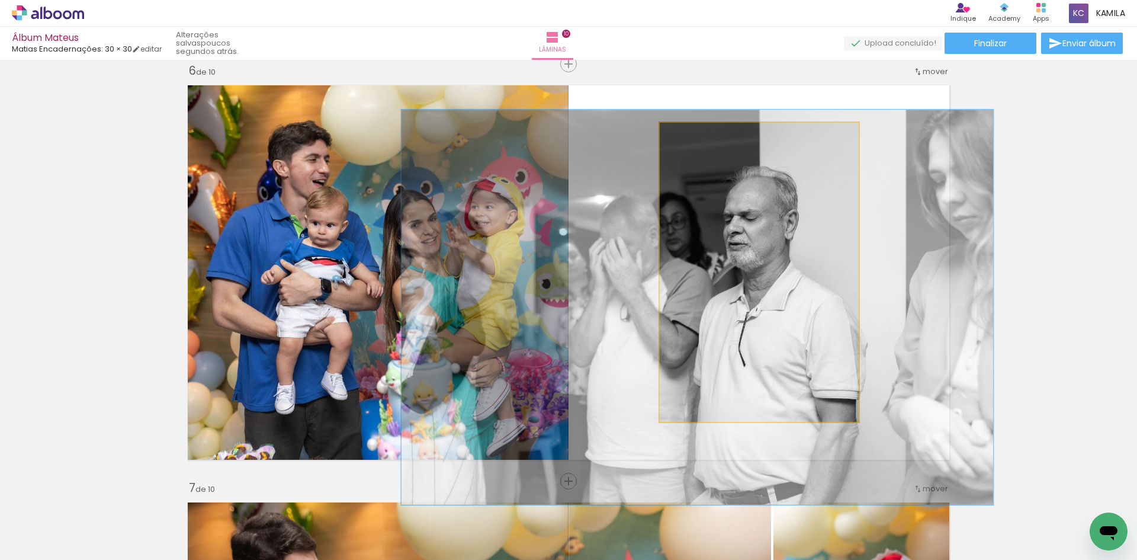
drag, startPoint x: 779, startPoint y: 223, endPoint x: 784, endPoint y: 249, distance: 26.6
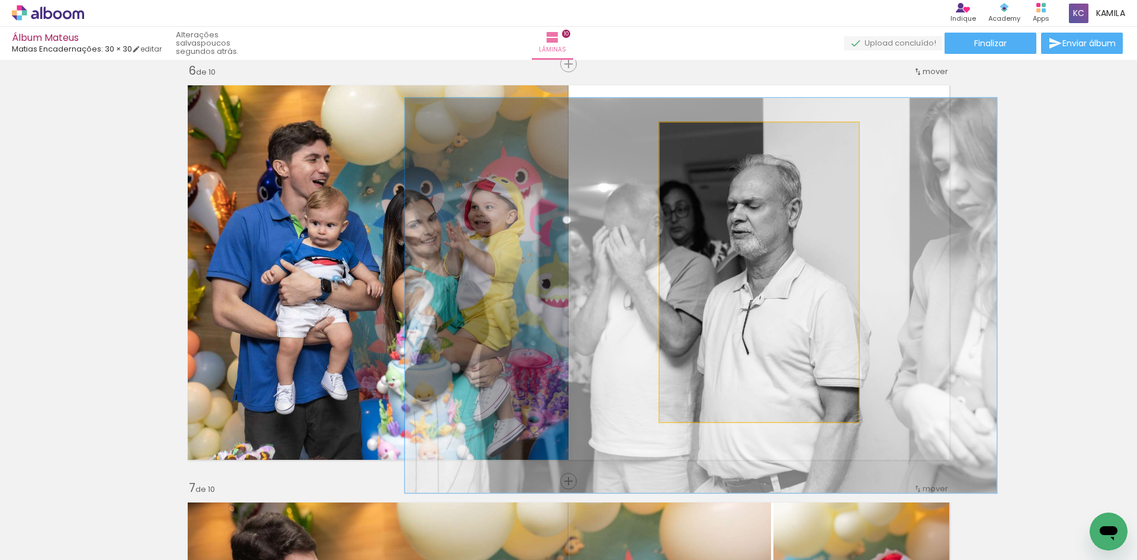
drag, startPoint x: 775, startPoint y: 246, endPoint x: 778, endPoint y: 236, distance: 10.5
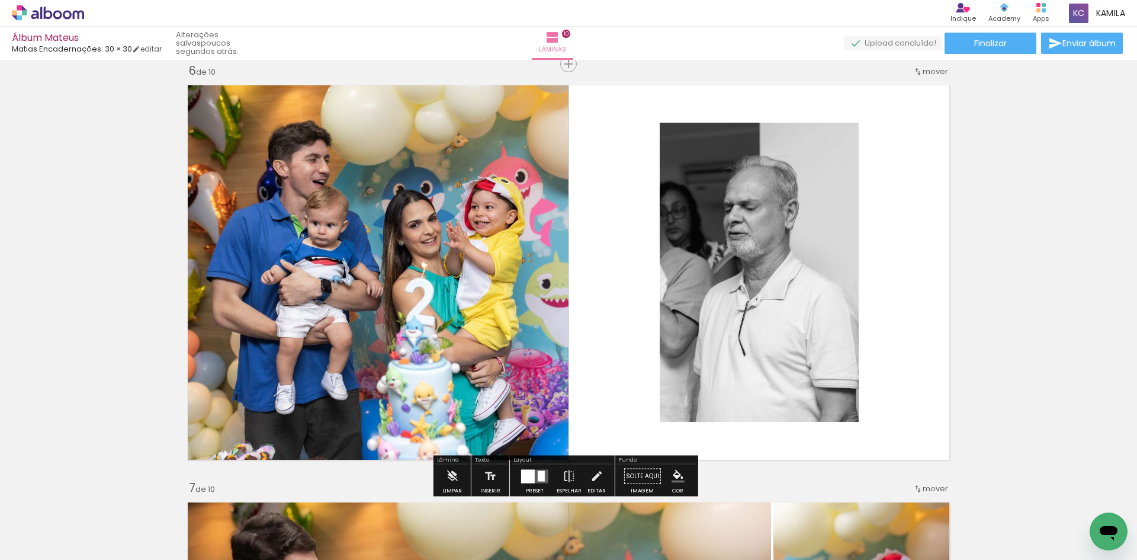
drag, startPoint x: 1015, startPoint y: 248, endPoint x: 963, endPoint y: 247, distance: 51.5
click at [1015, 249] on div "Inserir lâmina 1 de 10 Inserir lâmina 2 de 10 Inserir lâmina 3 de 10 Inserir lâ…" at bounding box center [568, 257] width 1137 height 4586
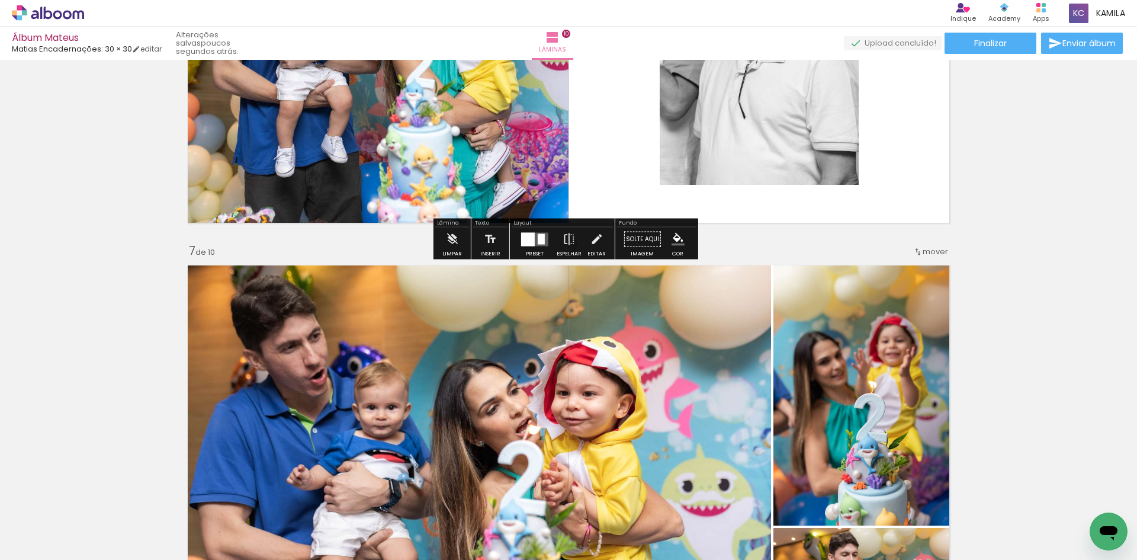
scroll to position [2573, 0]
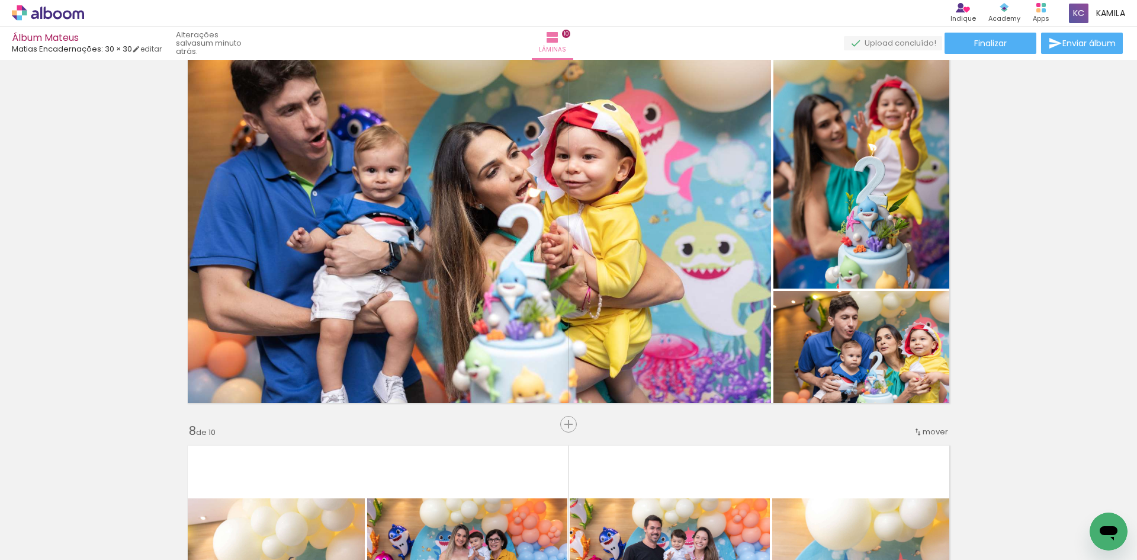
scroll to position [0, 3142]
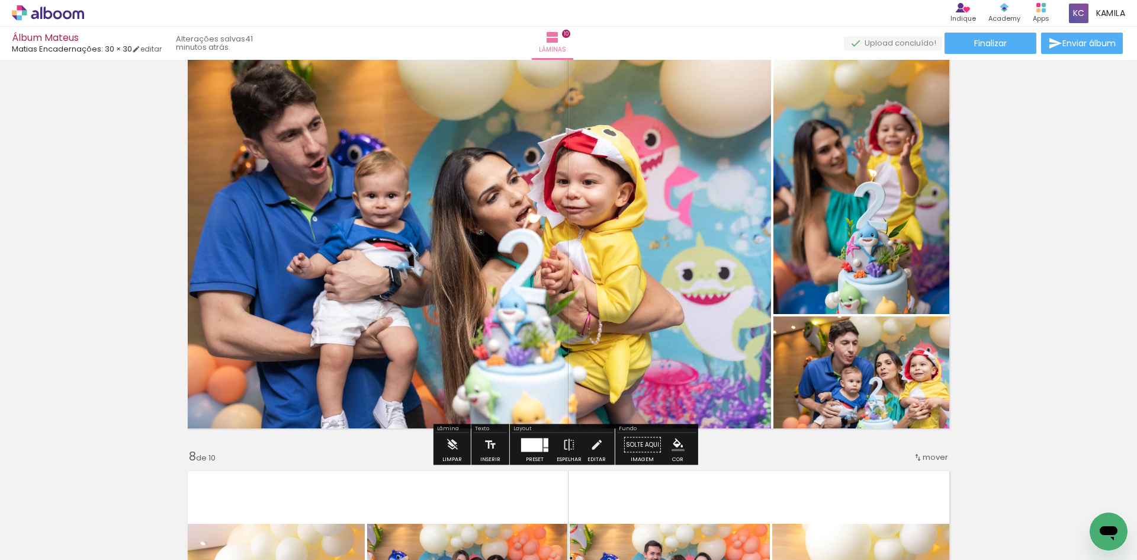
scroll to position [2488, 0]
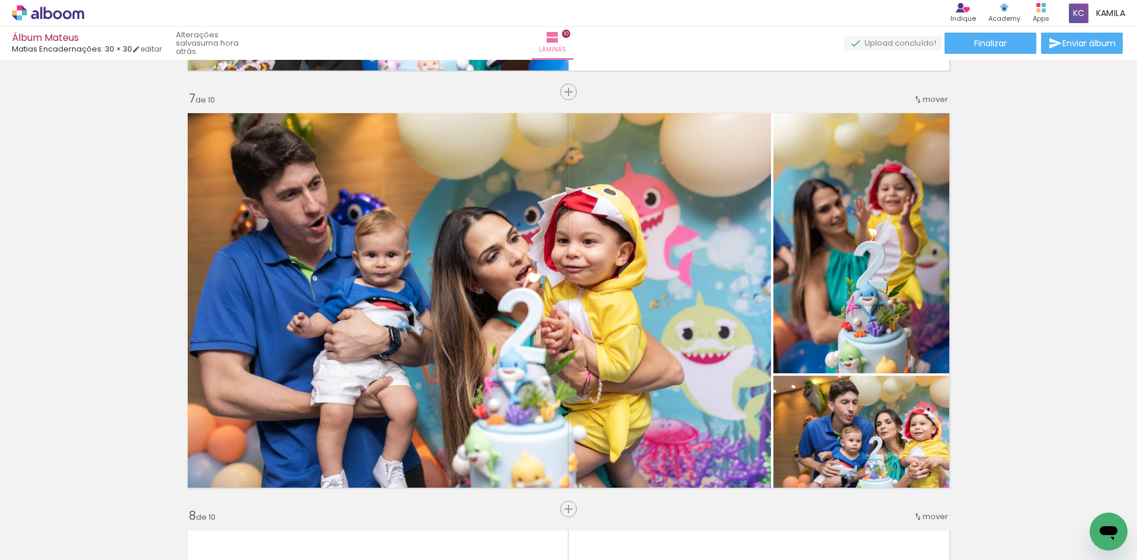
scroll to position [0, 3142]
